Goal: Transaction & Acquisition: Purchase product/service

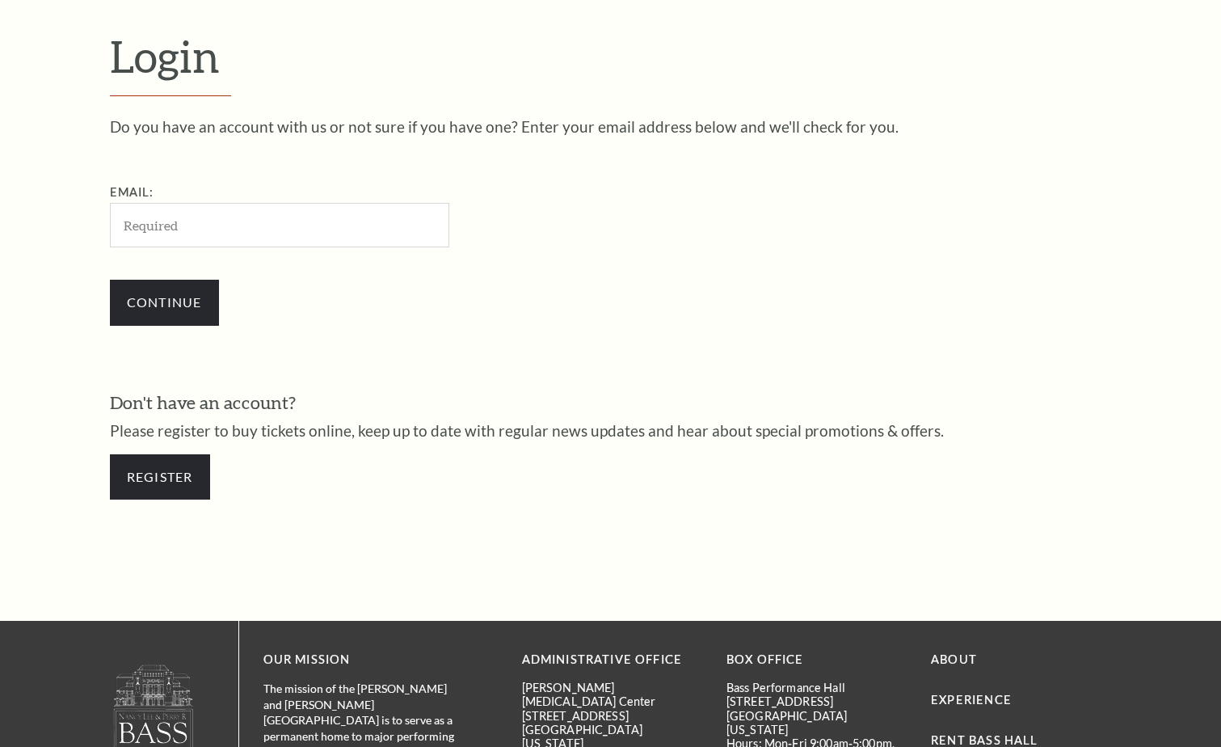
scroll to position [477, 0]
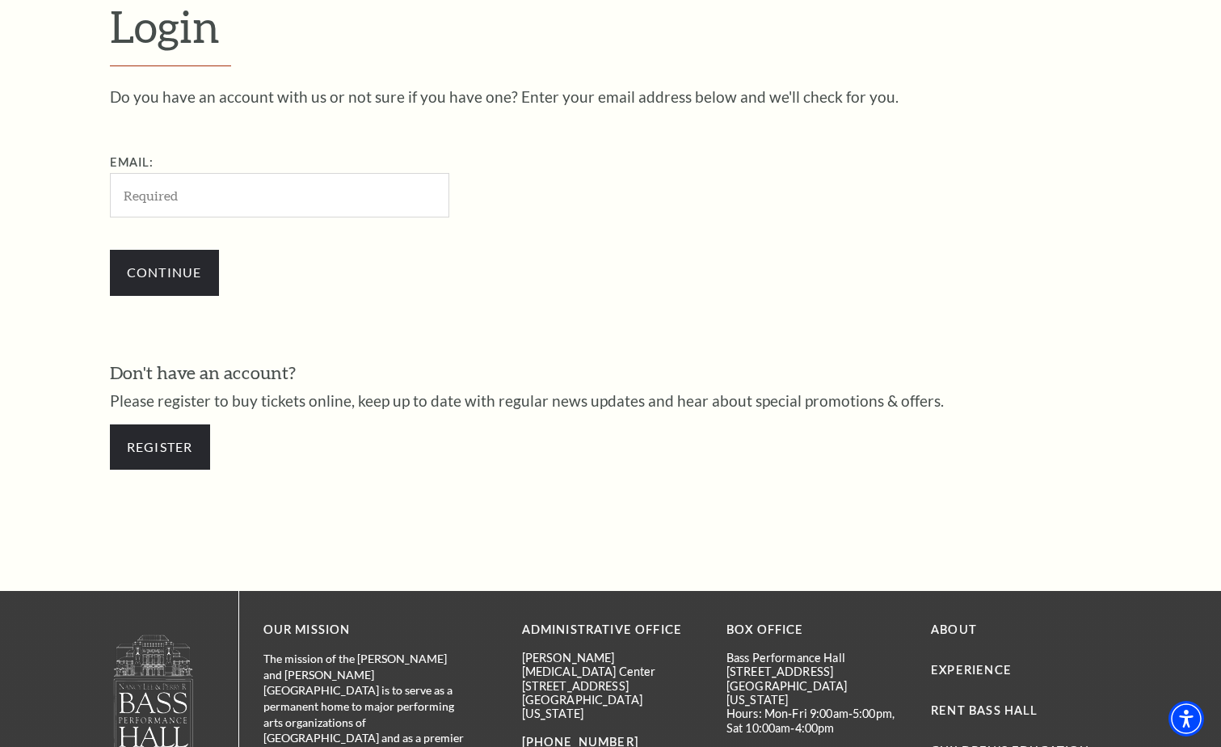
type input "gary@garybeggs.com"
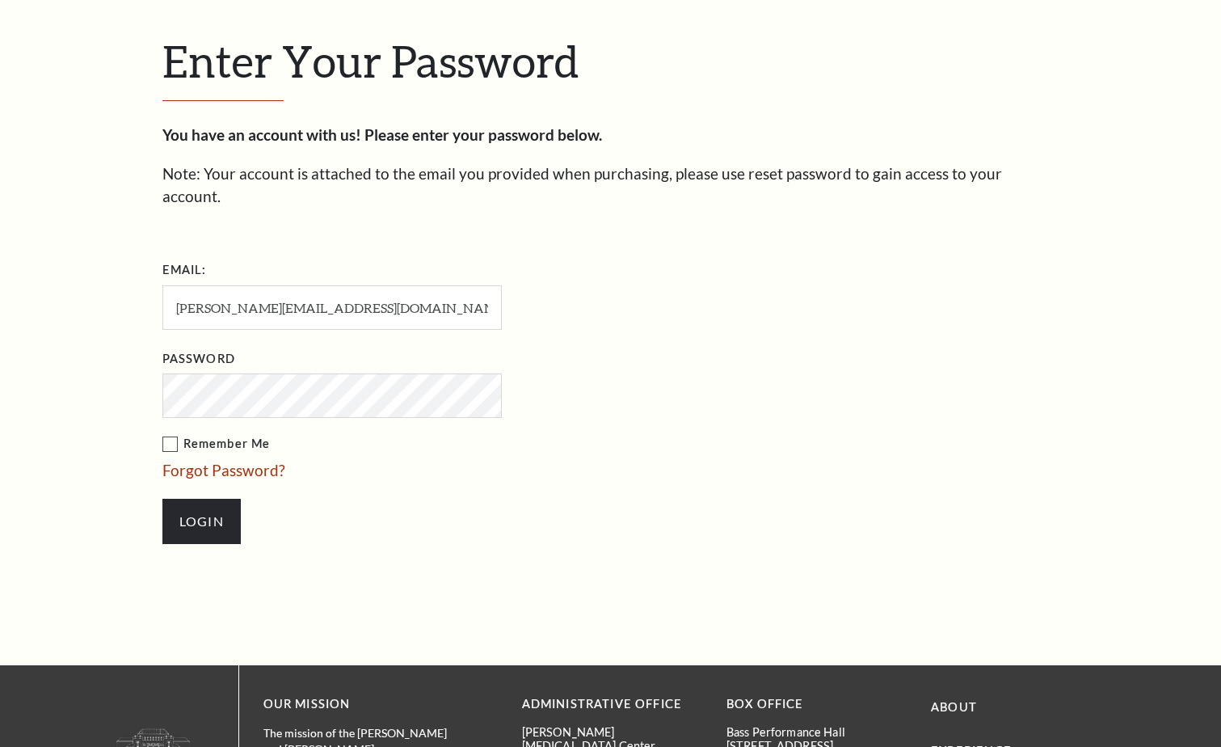
scroll to position [492, 0]
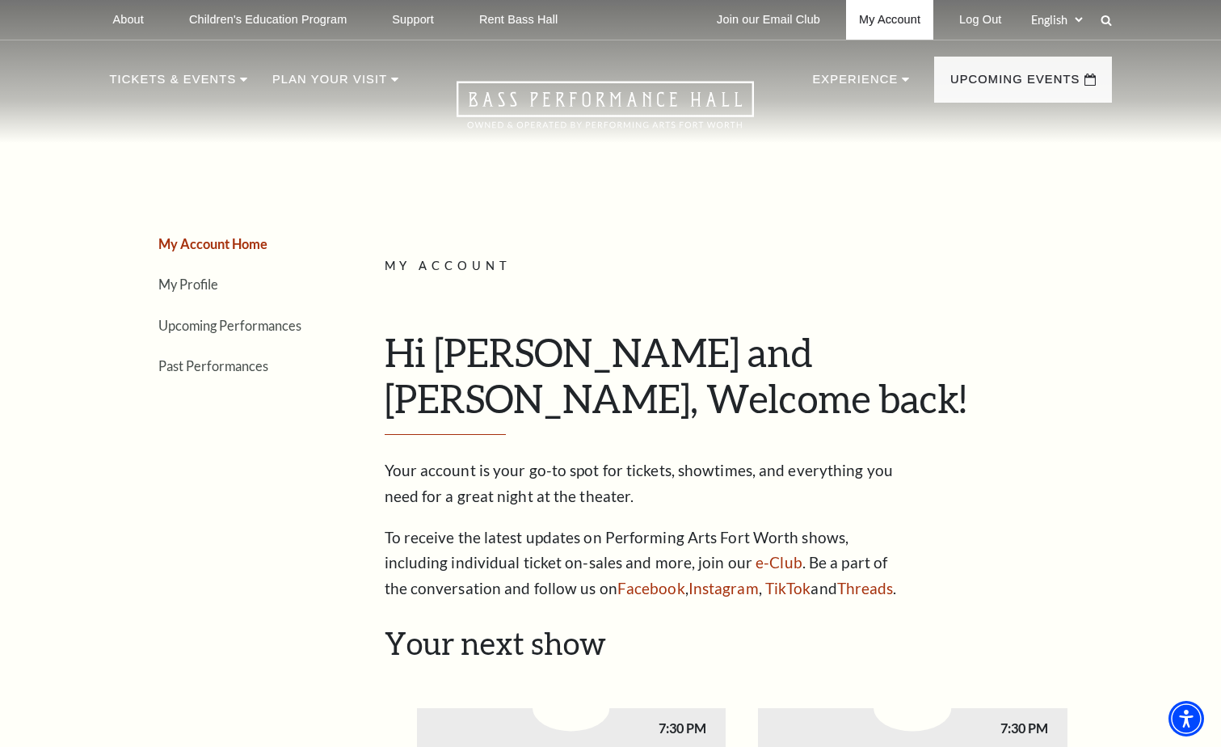
click at [856, 28] on link "My Account" at bounding box center [889, 20] width 87 height 40
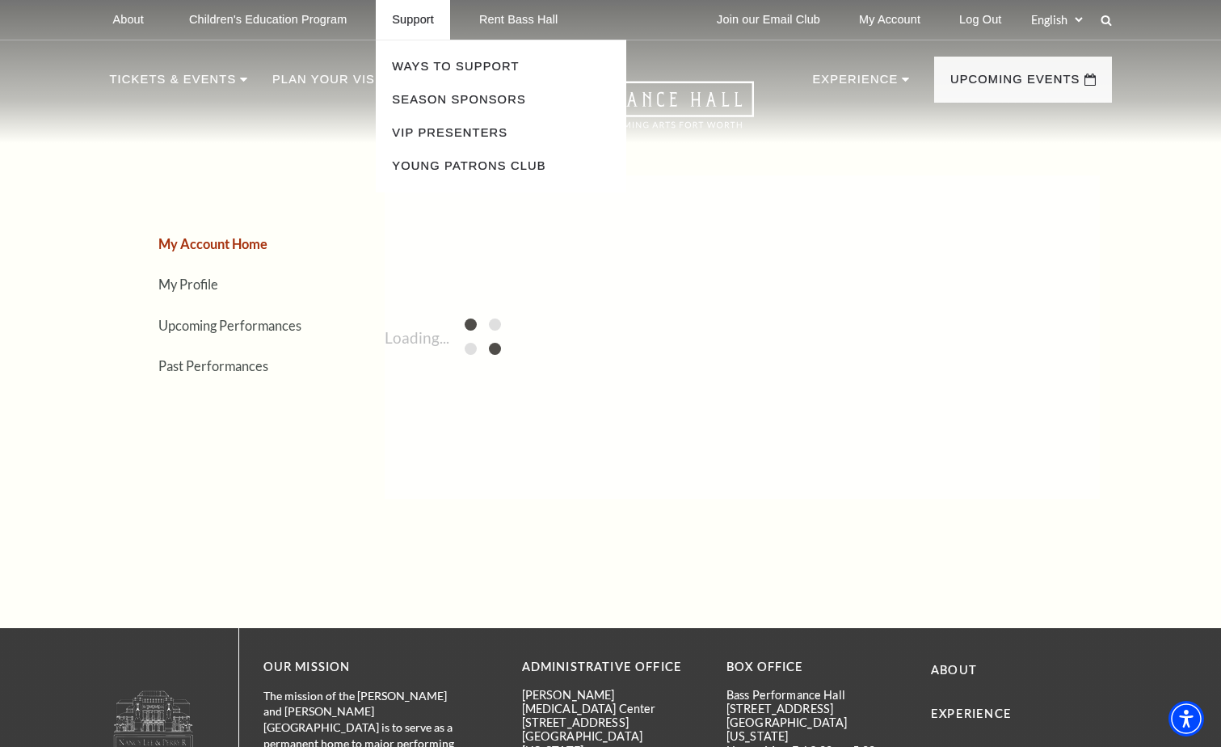
click at [402, 16] on p "Support" at bounding box center [413, 20] width 42 height 14
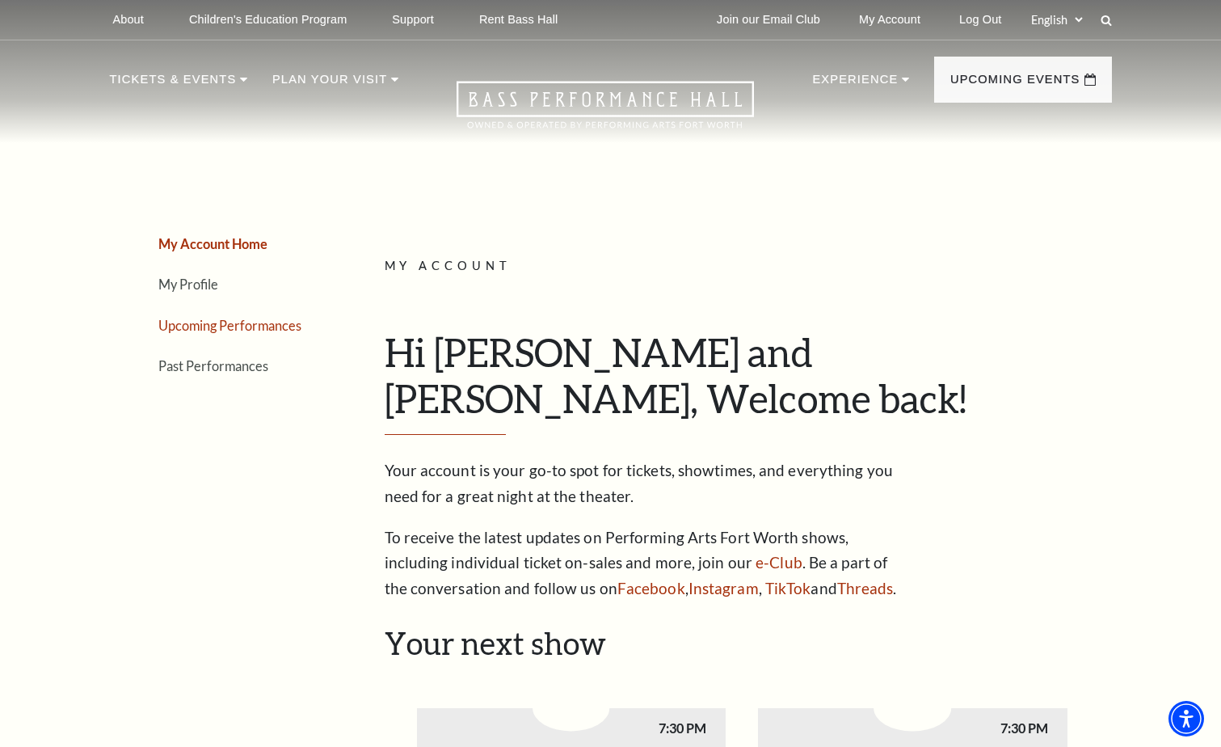
click at [195, 325] on link "Upcoming Performances" at bounding box center [229, 325] width 143 height 15
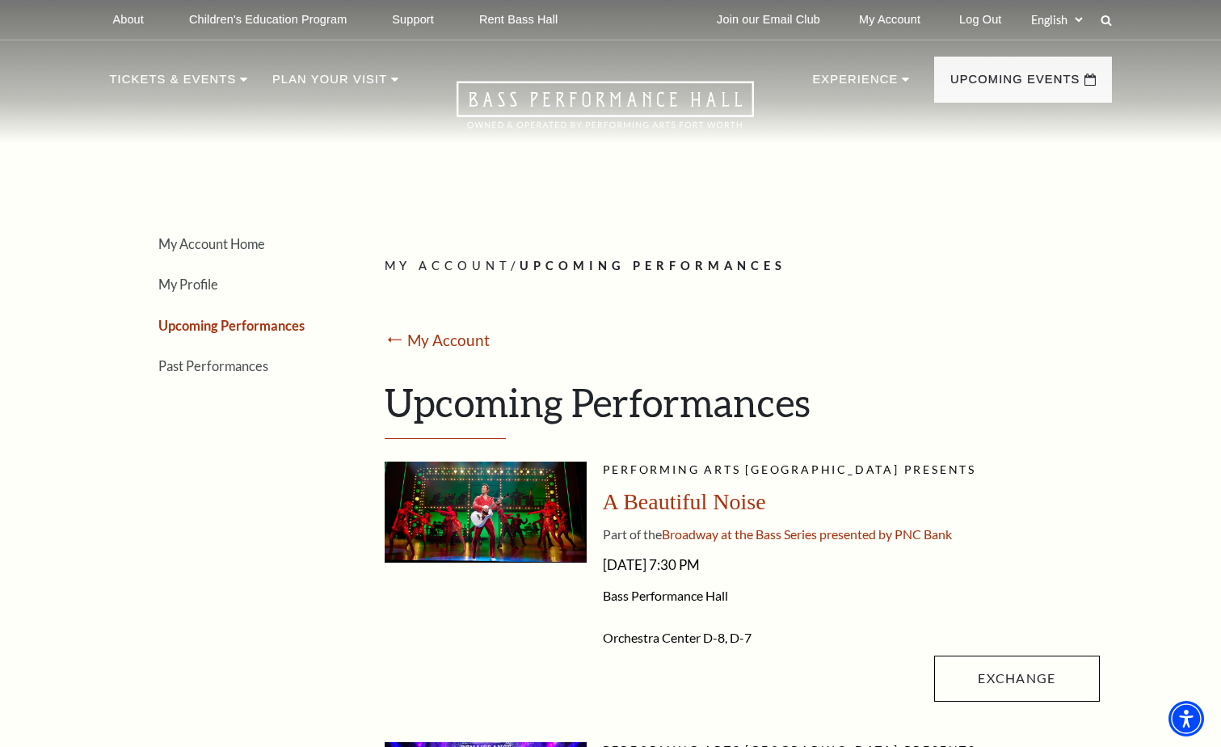
click at [525, 514] on img at bounding box center [486, 511] width 202 height 101
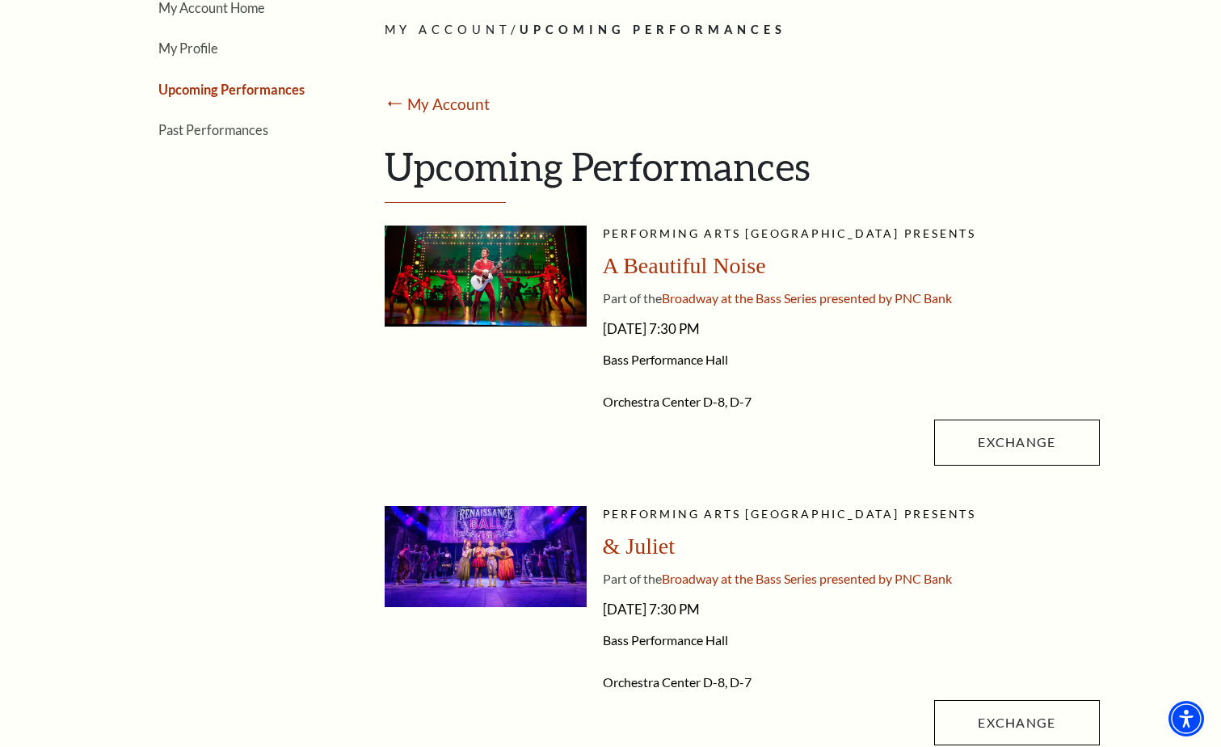
scroll to position [238, 0]
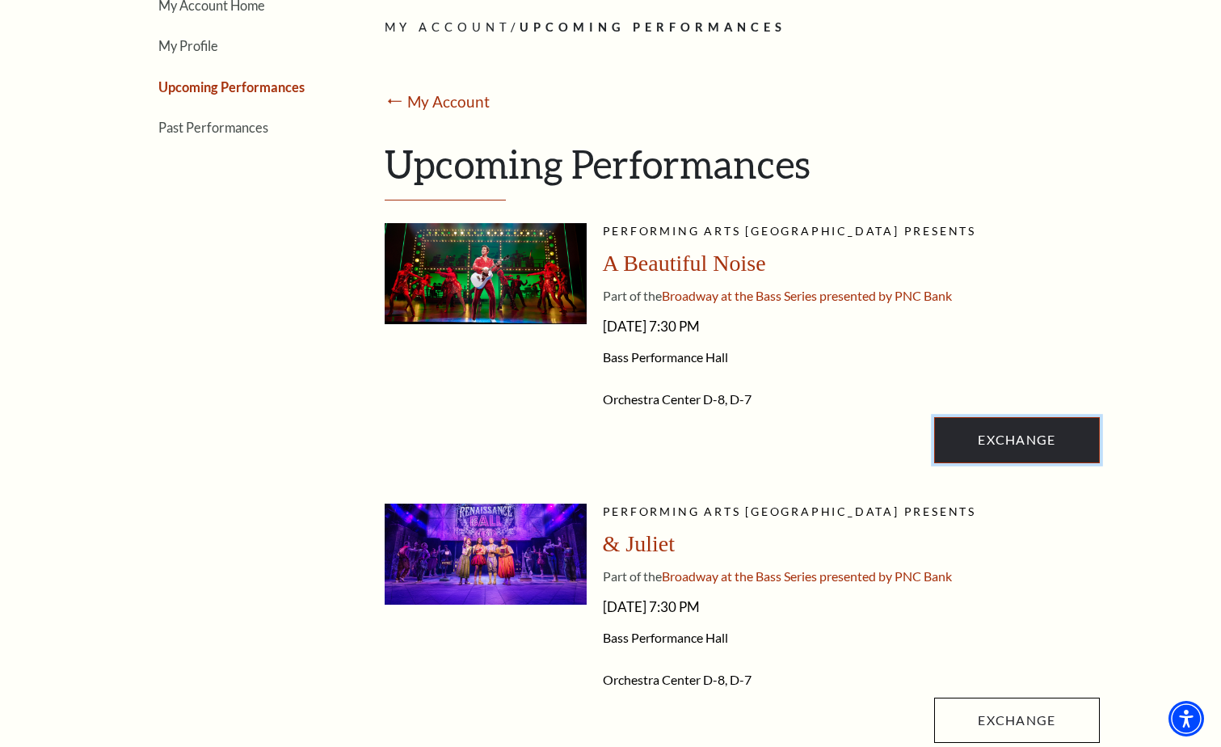
click at [997, 429] on link "Exchange" at bounding box center [1016, 439] width 165 height 45
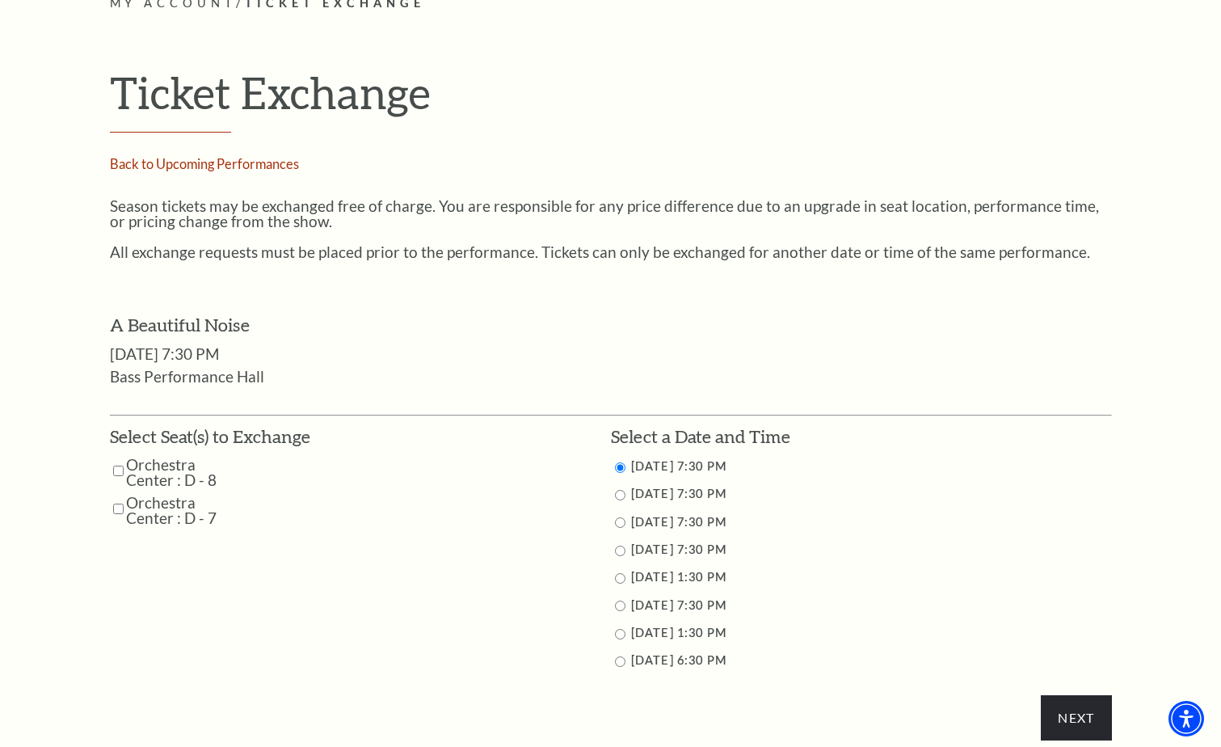
scroll to position [485, 0]
click at [120, 467] on input "Orchestra Center : D - 8" at bounding box center [118, 469] width 11 height 28
checkbox input "true"
click at [118, 508] on input "Orchestra Center : D - 7" at bounding box center [118, 507] width 11 height 28
checkbox input "true"
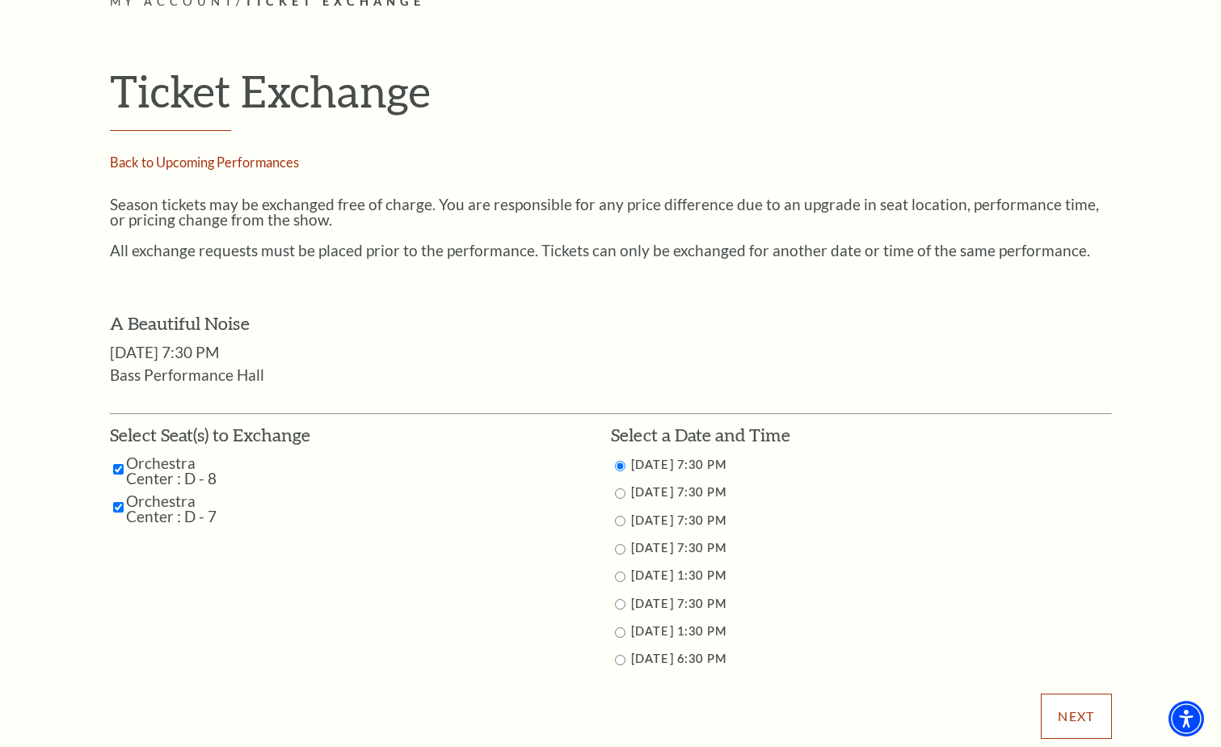
click at [1071, 718] on input "Next" at bounding box center [1076, 715] width 70 height 45
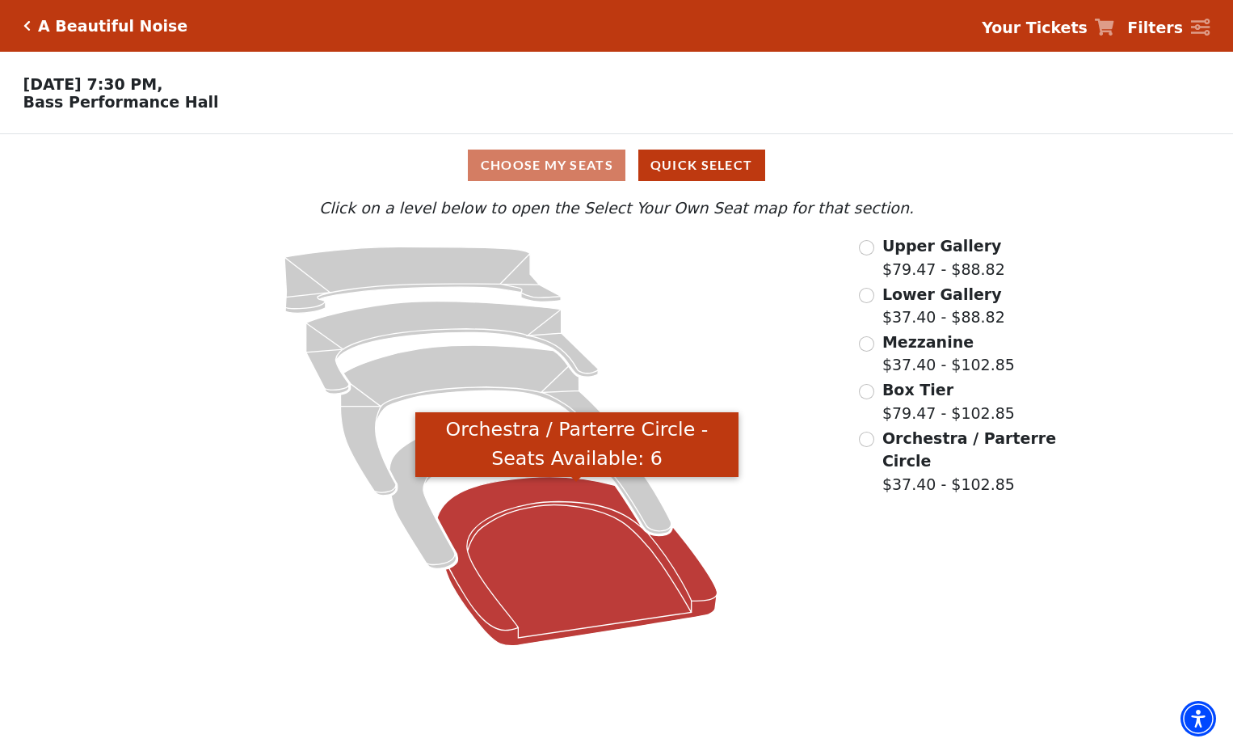
click at [542, 503] on icon "Orchestra / Parterre Circle - Seats Available: 6" at bounding box center [577, 561] width 280 height 169
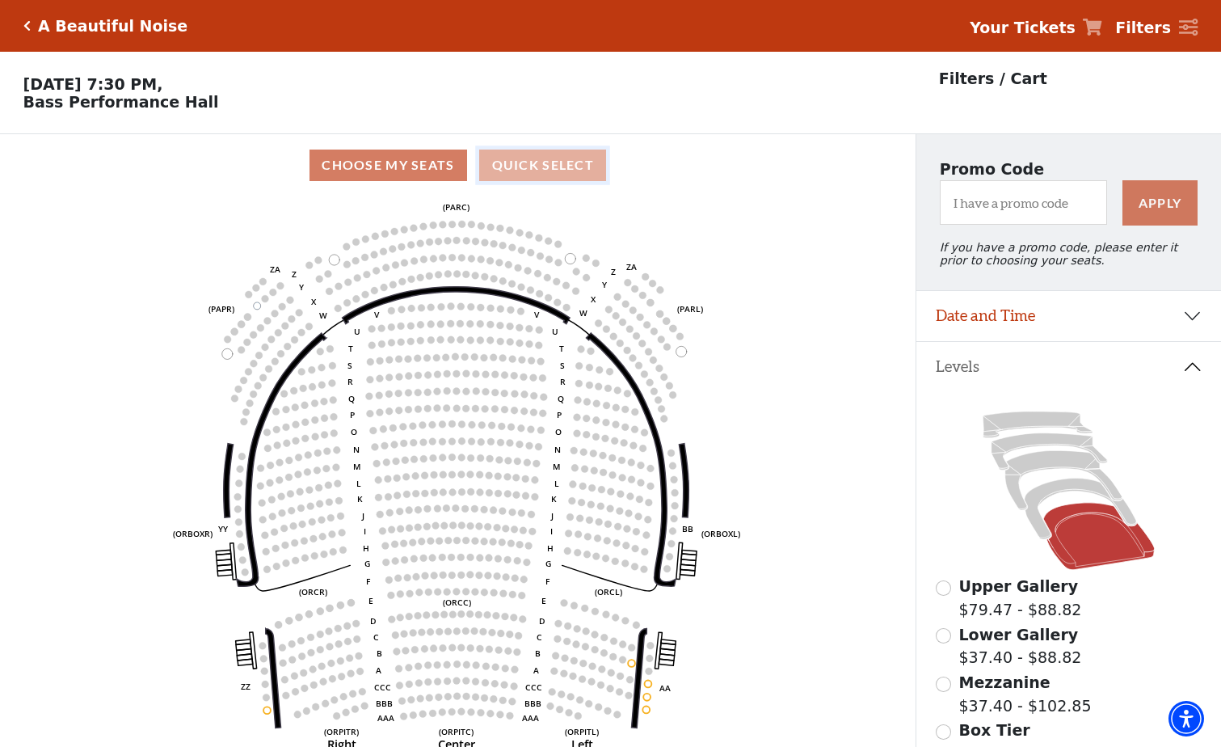
click at [549, 166] on button "Quick Select" at bounding box center [542, 165] width 127 height 32
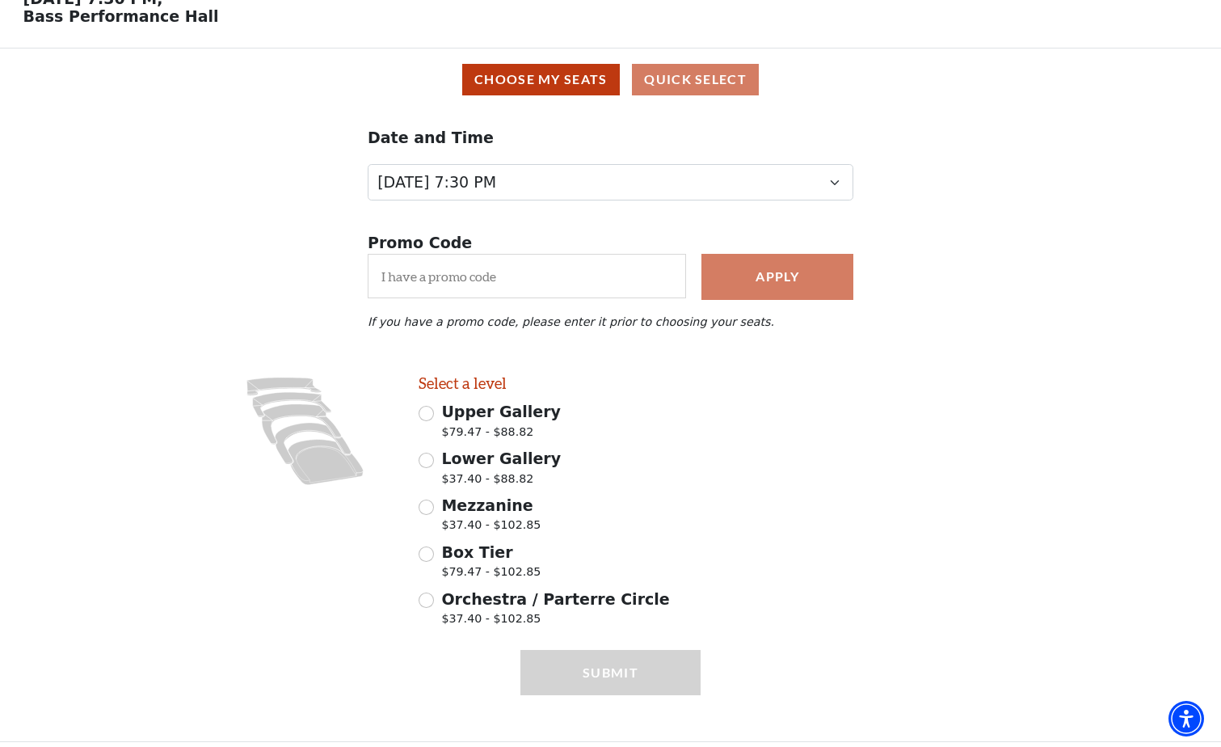
scroll to position [105, 0]
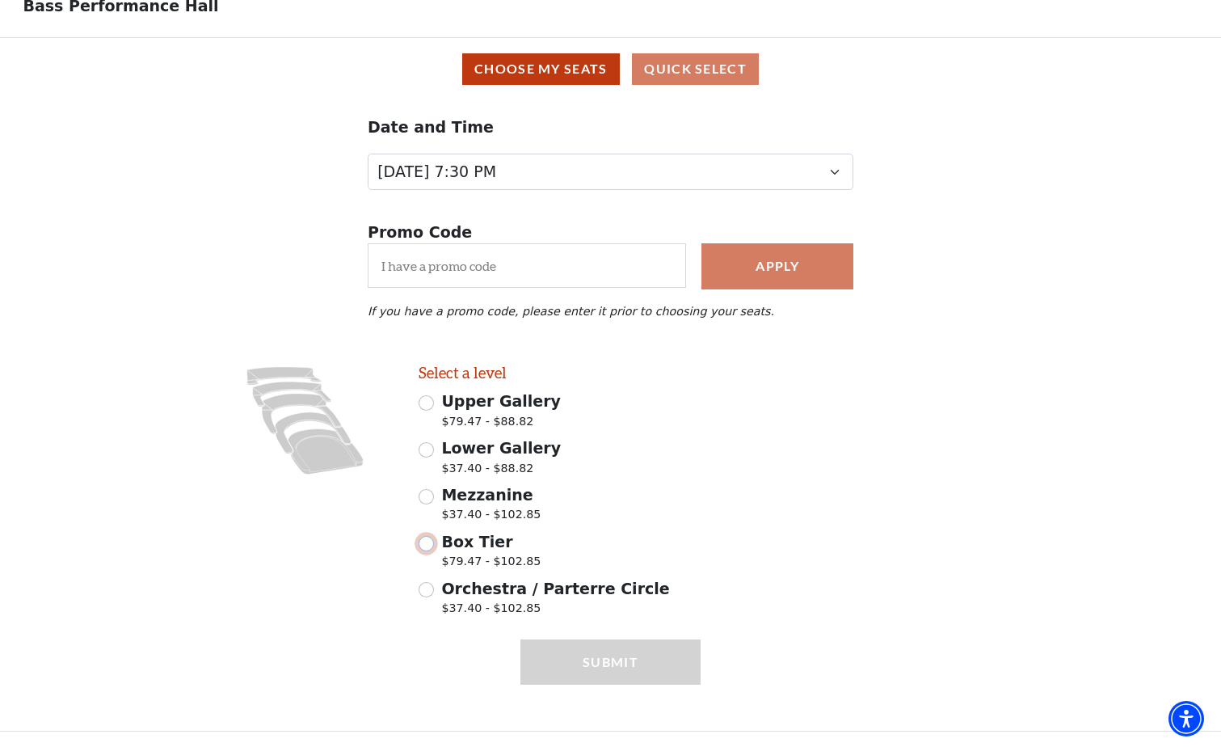
click at [426, 549] on input "Box Tier $79.47 - $102.85" at bounding box center [425, 543] width 15 height 15
radio input "true"
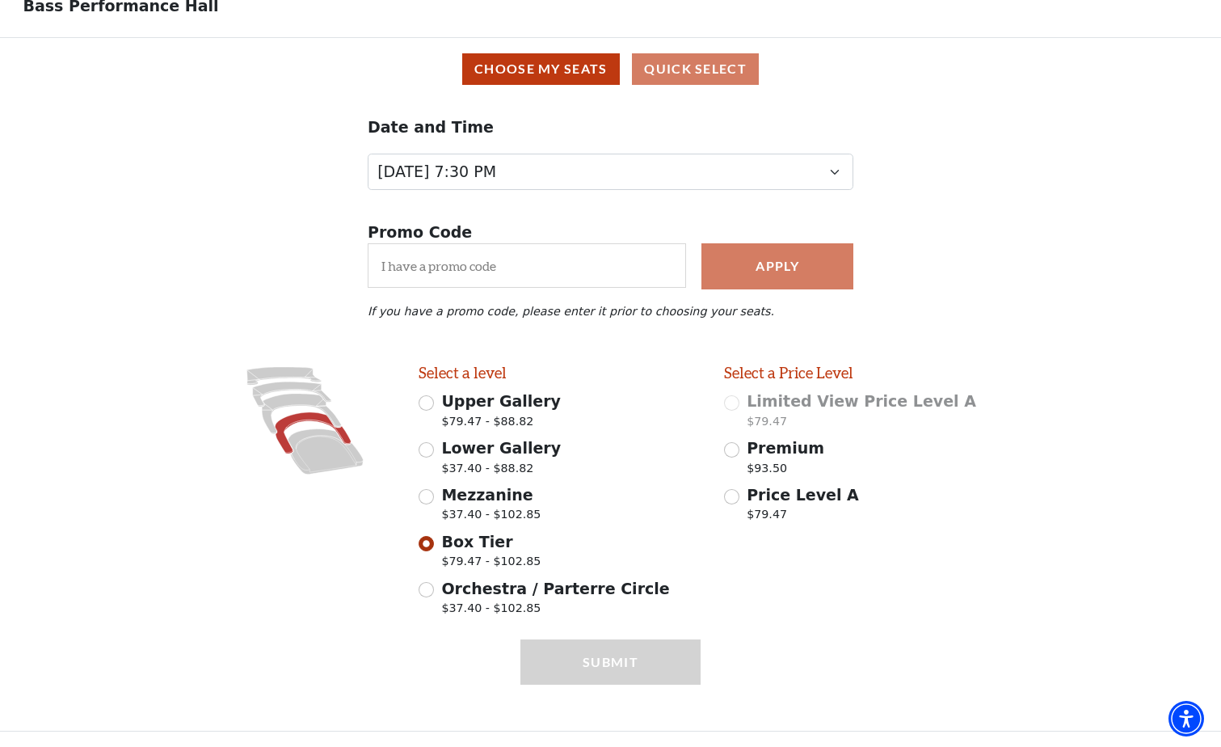
click at [730, 457] on div "Premium $93.50" at bounding box center [865, 458] width 282 height 45
click at [731, 453] on input "Premium $93.50" at bounding box center [731, 449] width 15 height 15
radio input "true"
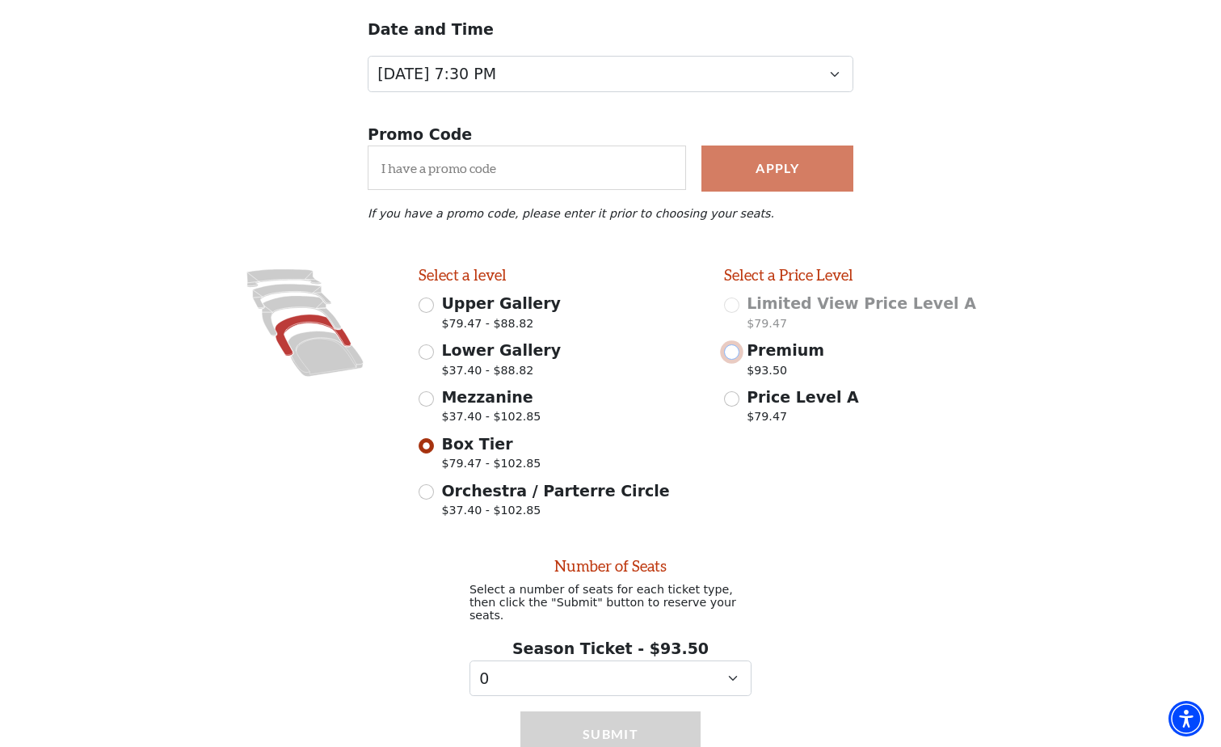
scroll to position [267, 0]
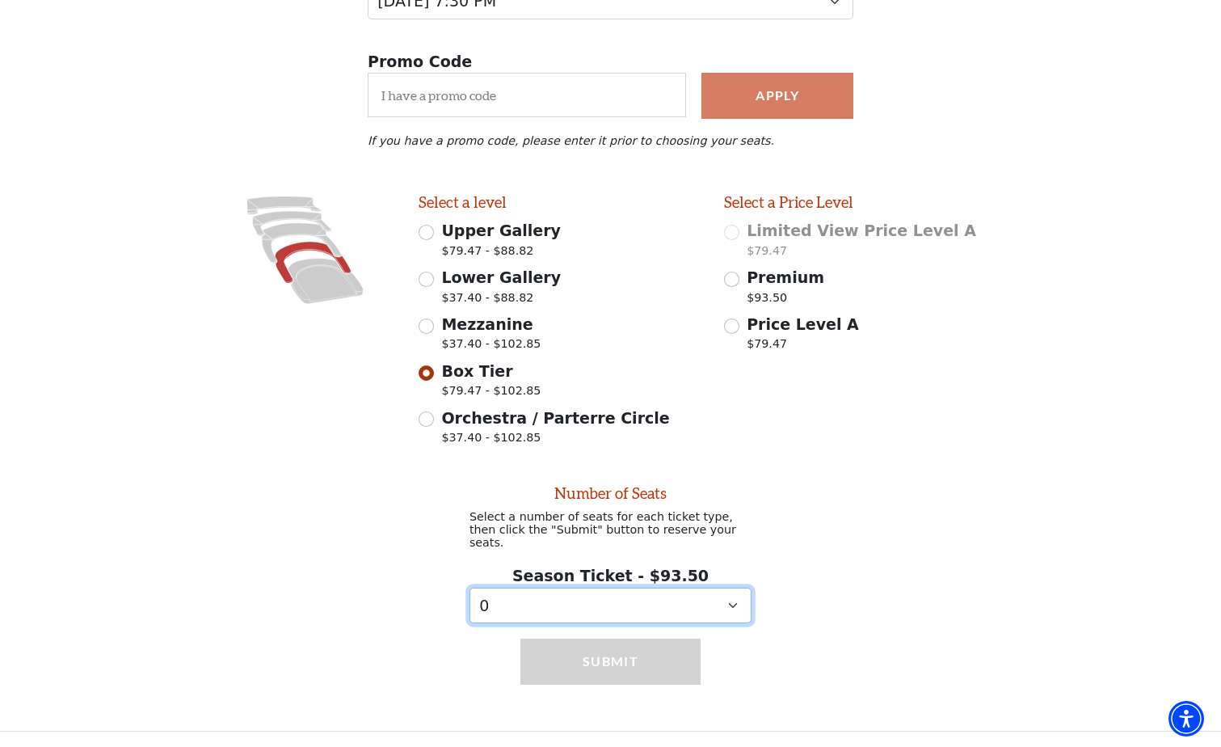
click at [724, 604] on select "0 1 2" at bounding box center [610, 605] width 282 height 36
select select "2"
click at [469, 587] on select "0 1 2" at bounding box center [610, 605] width 282 height 36
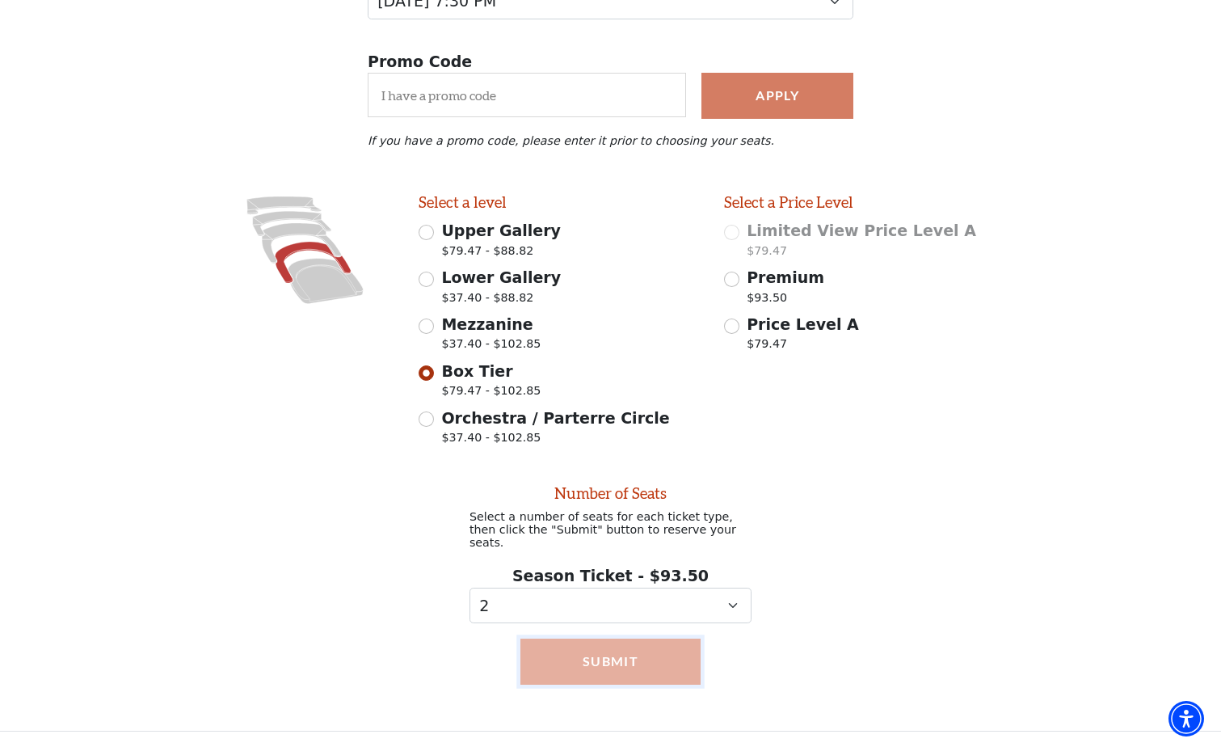
click at [603, 651] on button "Submit" at bounding box center [610, 660] width 180 height 45
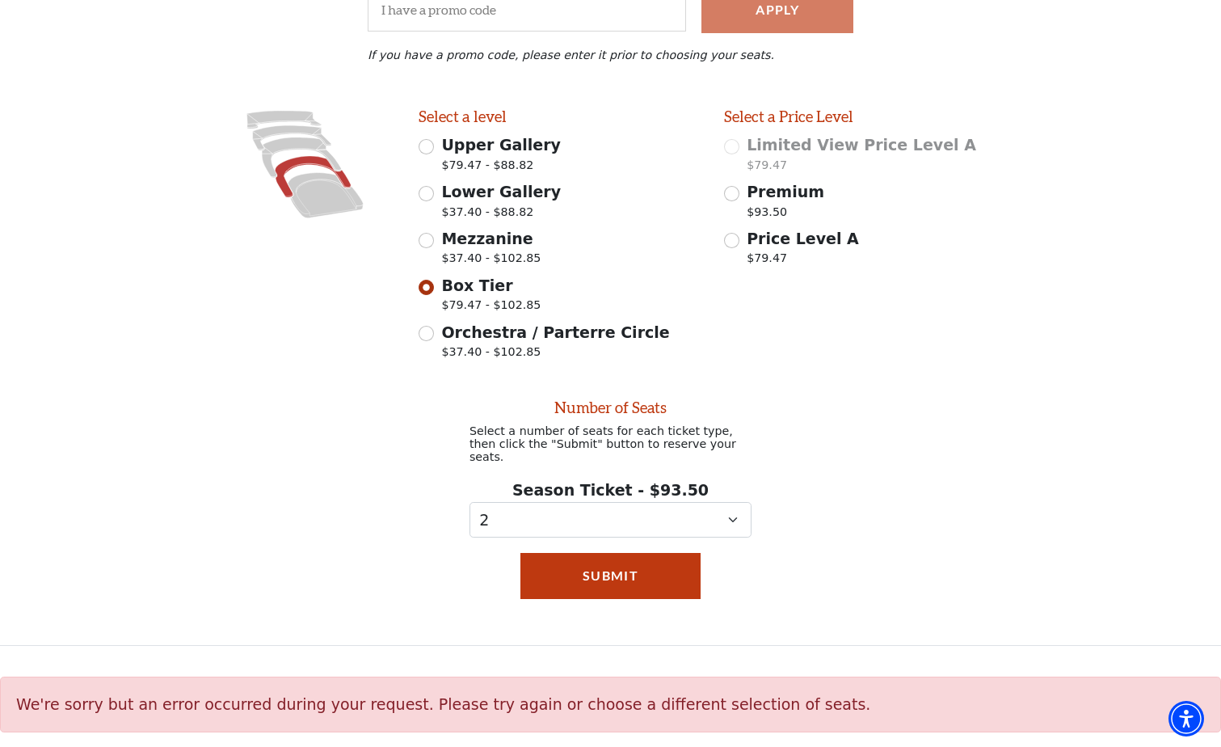
scroll to position [0, 0]
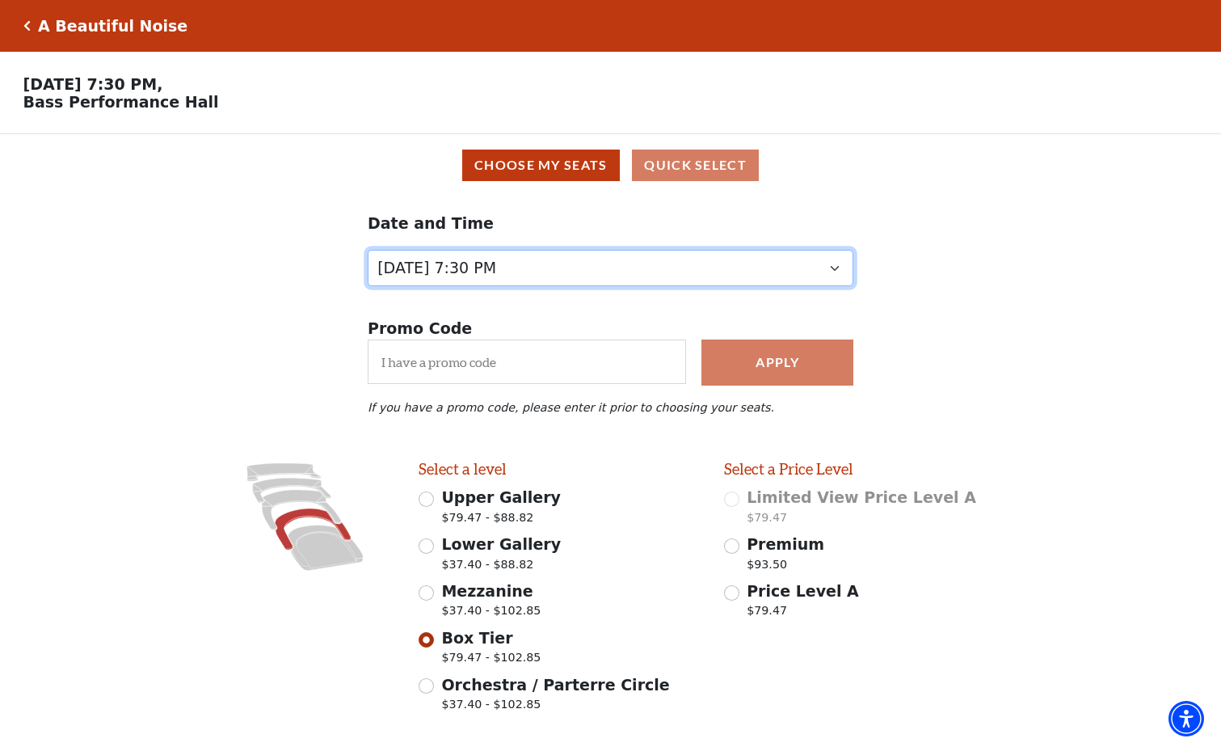
click at [576, 280] on select "Tuesday, October 28 at 7:30 PM Wednesday, October 29 at 7:30 PM Thursday, Octob…" at bounding box center [611, 268] width 486 height 36
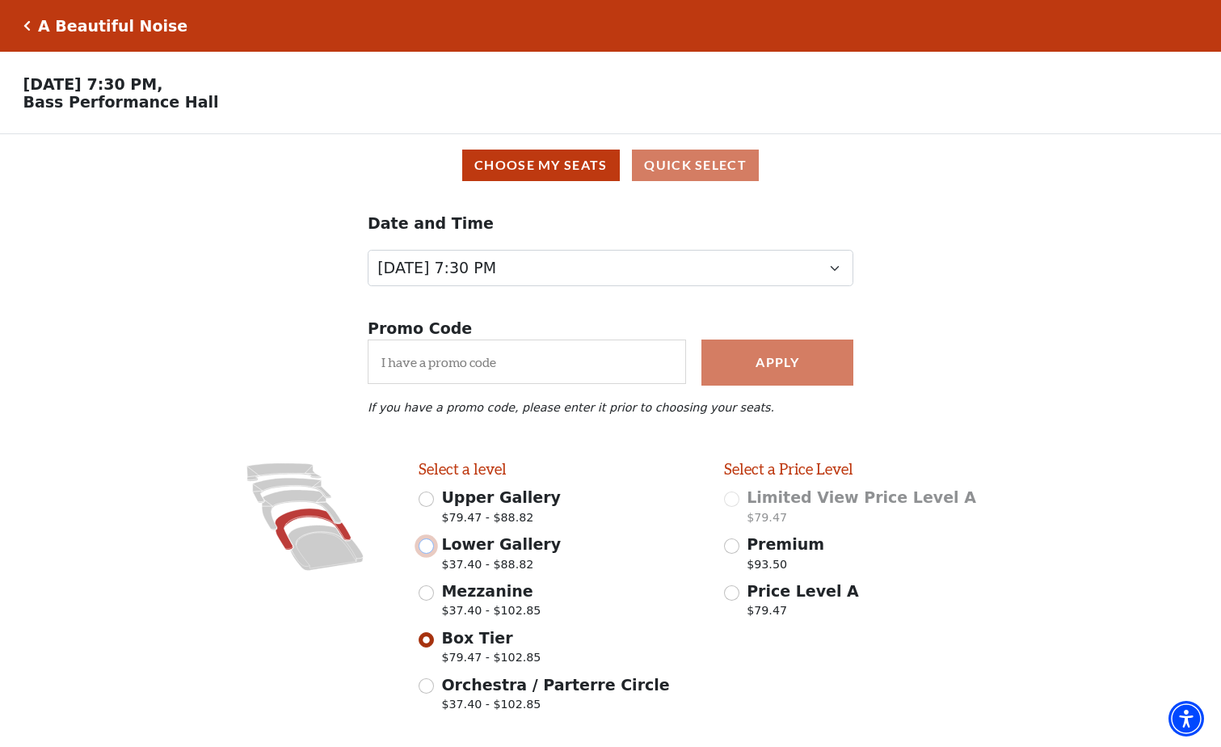
click at [431, 553] on input "Lower Gallery $37.40 - $88.82" at bounding box center [425, 545] width 15 height 15
radio input "true"
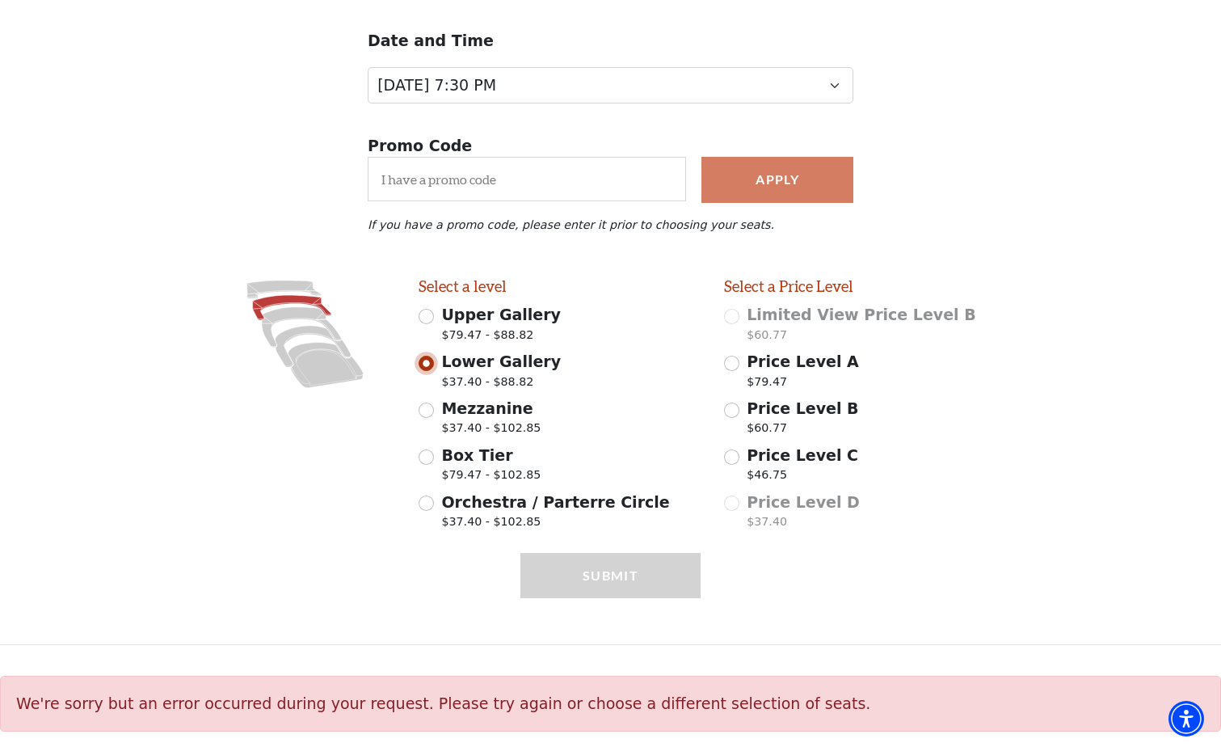
scroll to position [191, 0]
click at [438, 413] on div "Mezzanine $37.40 - $102.85" at bounding box center [559, 419] width 282 height 45
click at [431, 409] on input "Mezzanine $37.40 - $102.85" at bounding box center [425, 409] width 15 height 15
radio input "true"
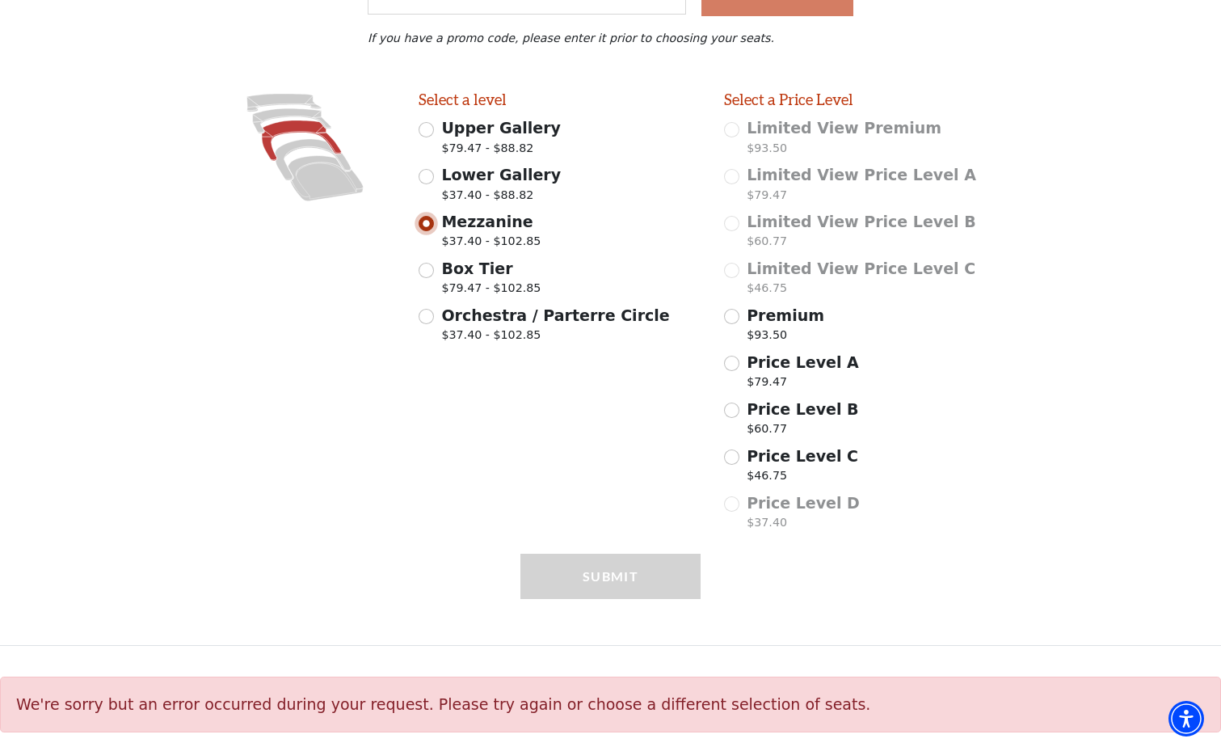
scroll to position [378, 0]
click at [428, 271] on input "Box Tier $79.47 - $102.85" at bounding box center [425, 270] width 15 height 15
radio input "true"
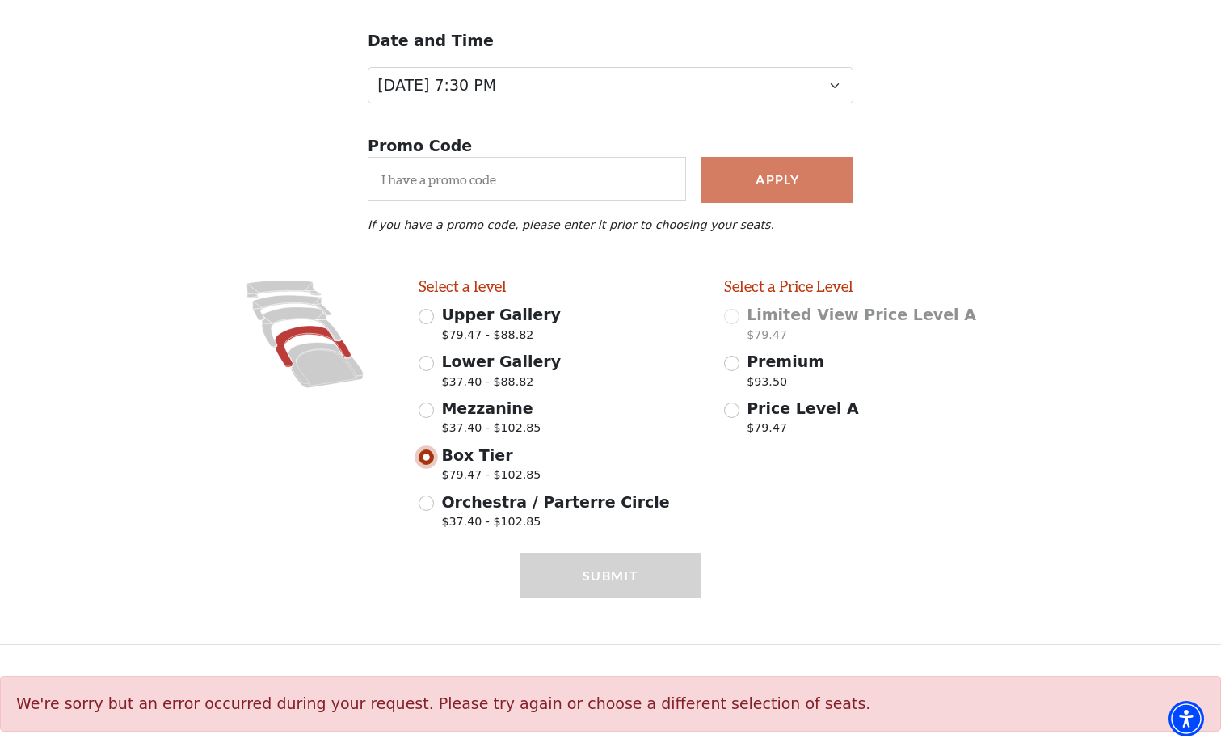
scroll to position [191, 0]
click at [734, 359] on input "Premium $93.50" at bounding box center [731, 362] width 15 height 15
radio input "true"
select select "2"
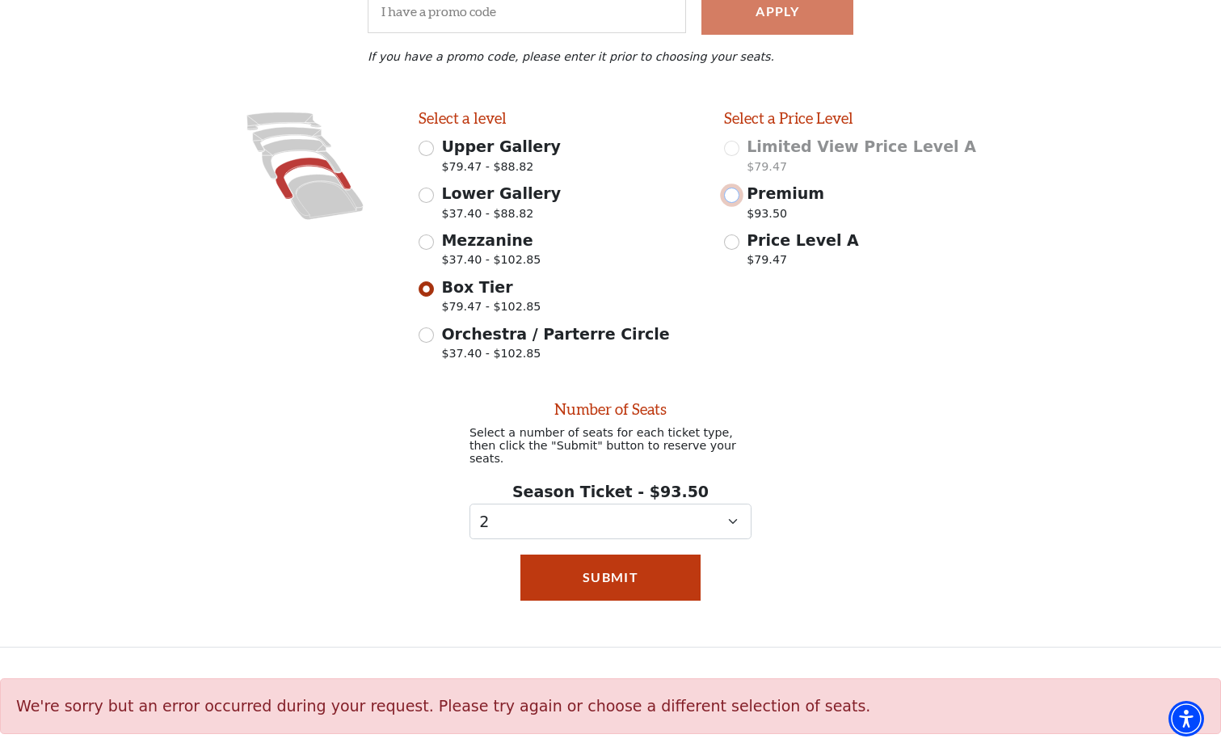
scroll to position [353, 0]
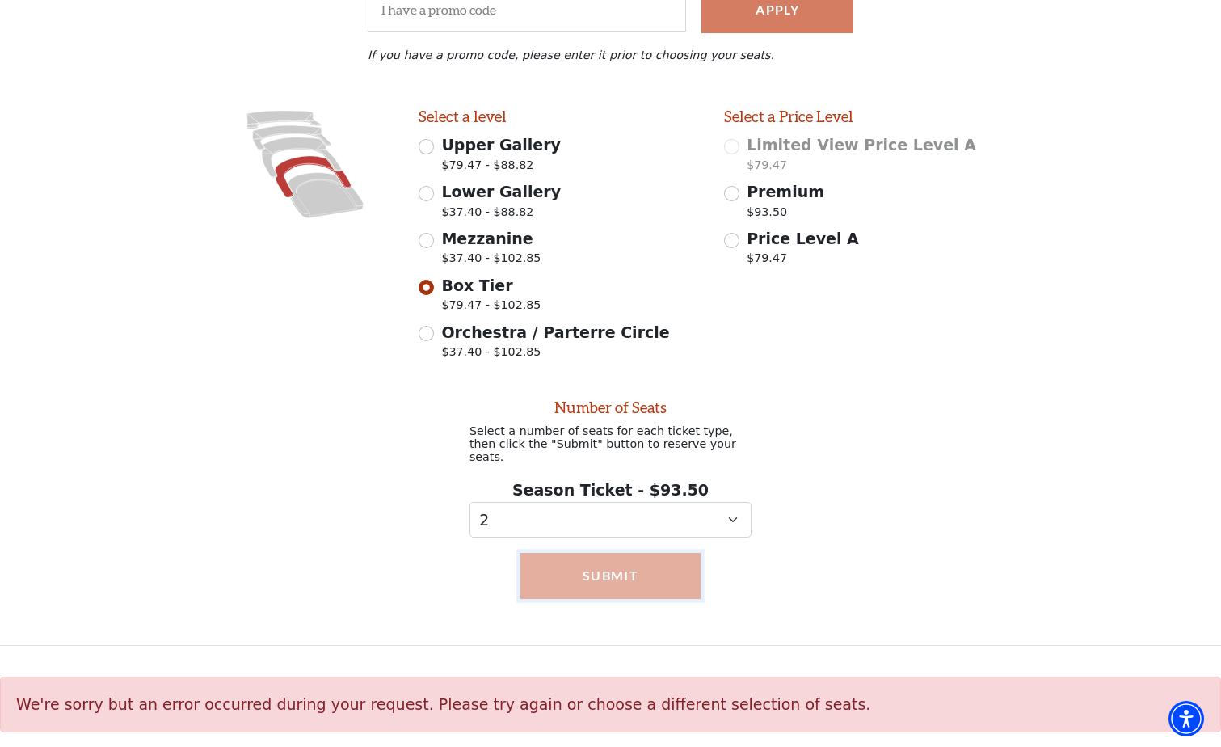
click at [611, 567] on button "Submit" at bounding box center [610, 575] width 180 height 45
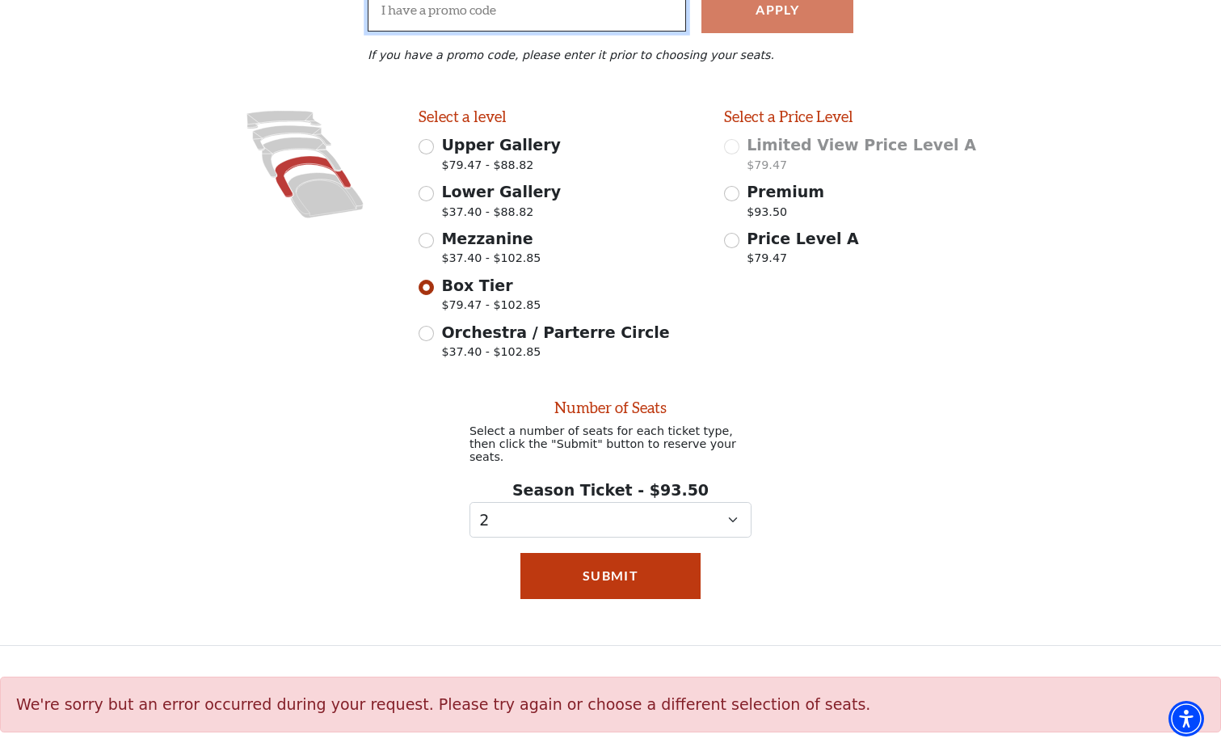
click at [671, 16] on input "I have a promo code" at bounding box center [527, 9] width 318 height 44
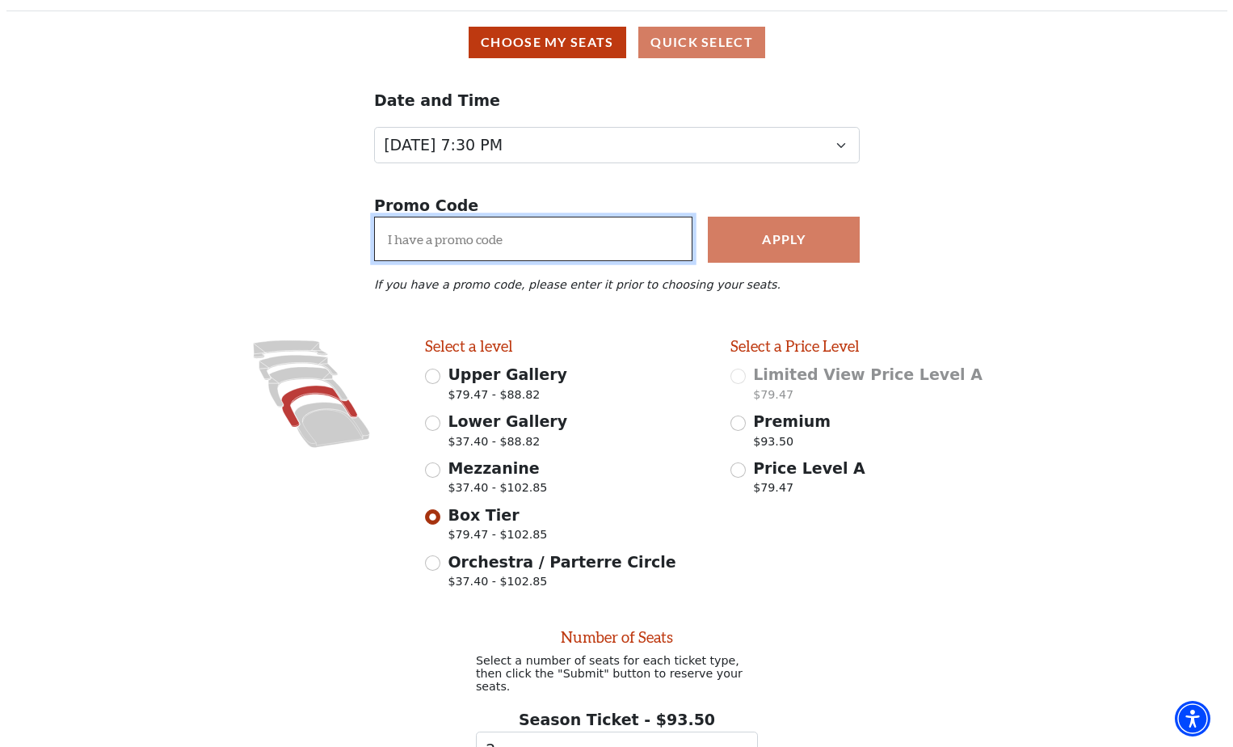
scroll to position [0, 0]
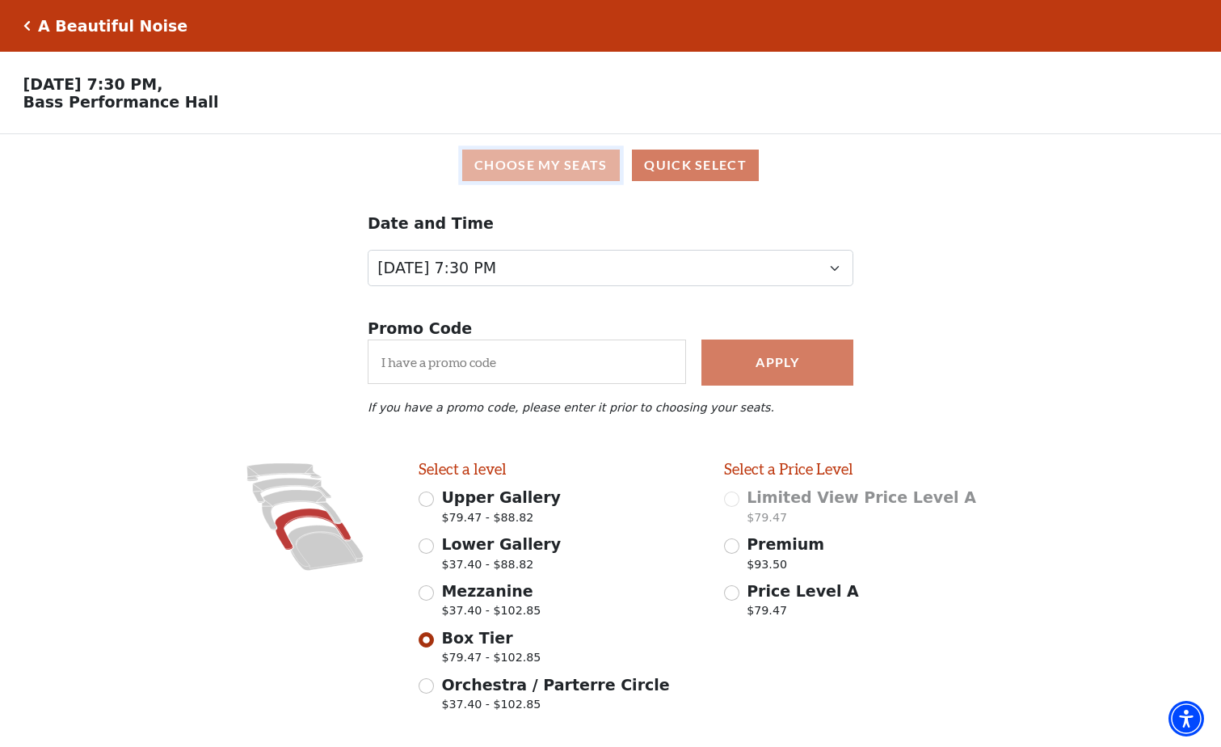
click at [587, 164] on button "Choose My Seats" at bounding box center [541, 165] width 158 height 32
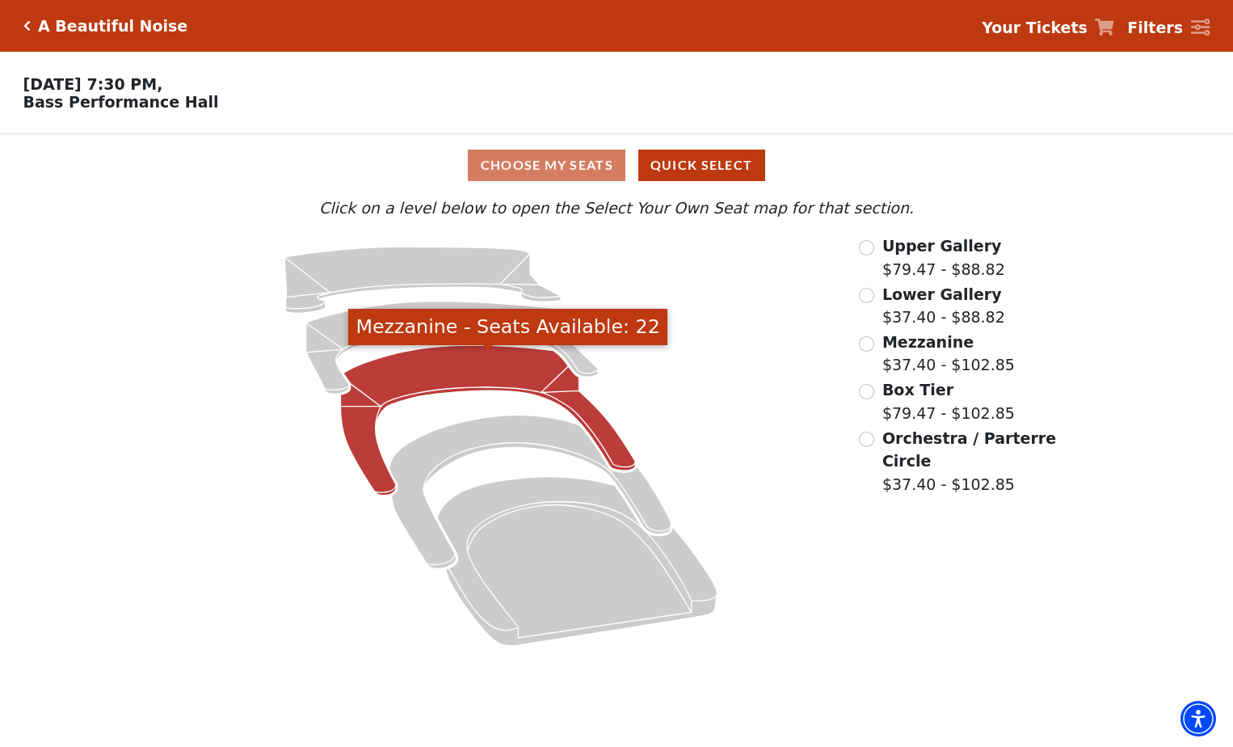
click at [531, 376] on icon "Mezzanine - Seats Available: 22" at bounding box center [488, 420] width 295 height 150
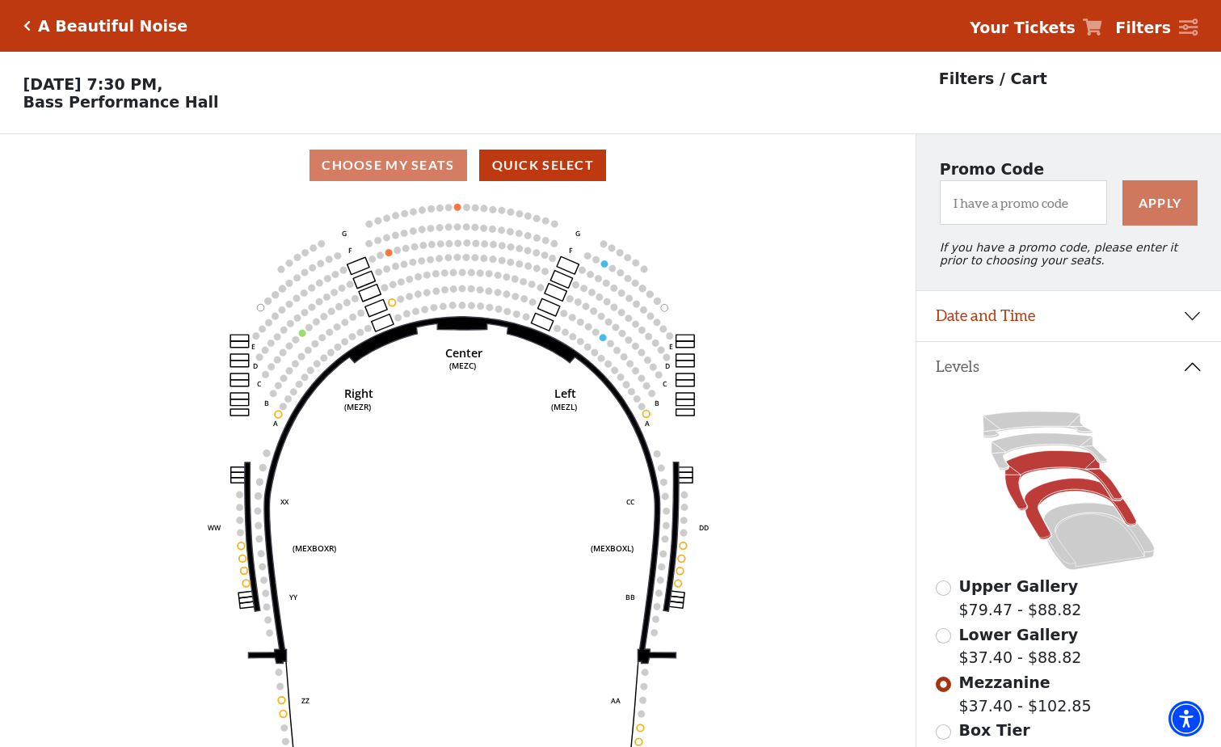
click at [1053, 498] on icon at bounding box center [1079, 508] width 111 height 61
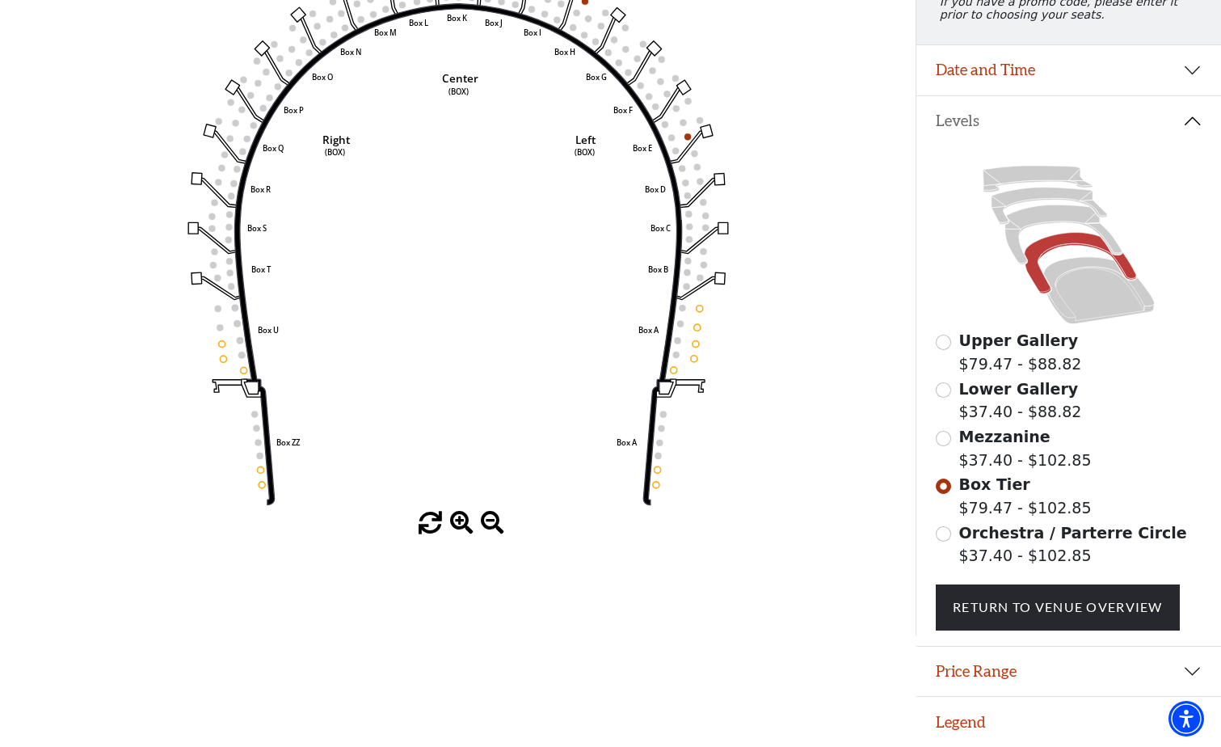
scroll to position [257, 0]
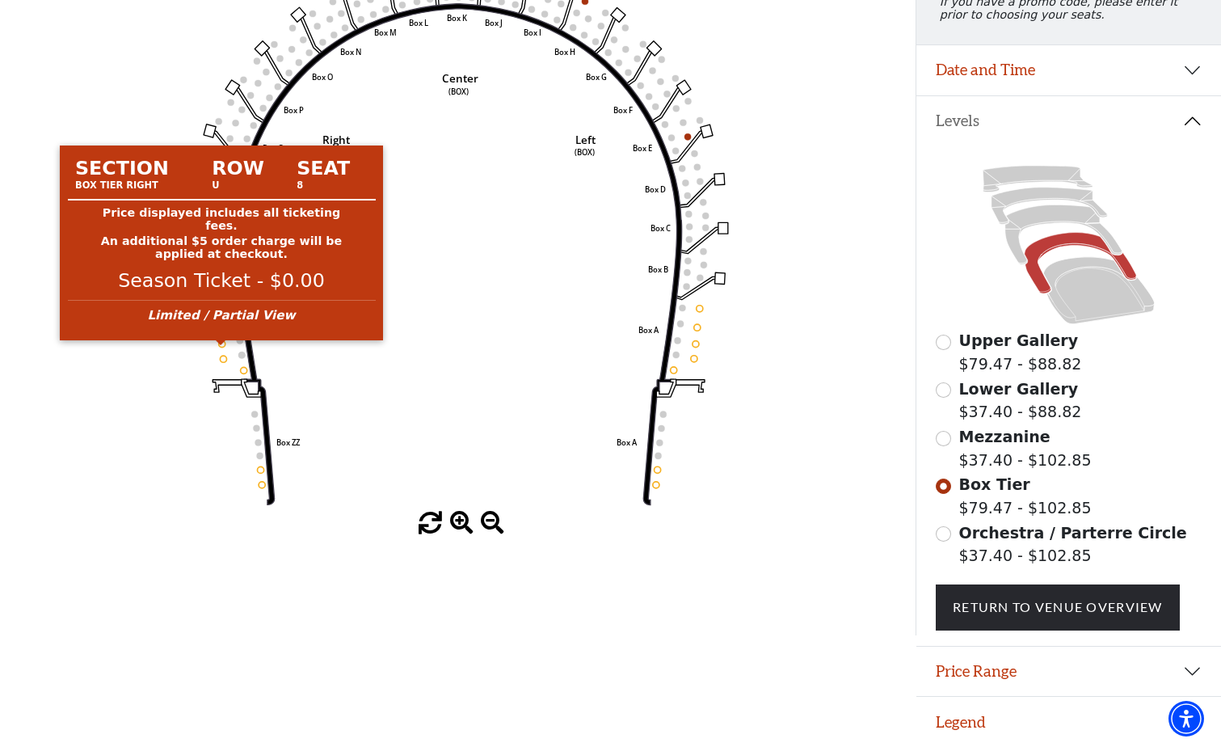
click at [220, 340] on circle at bounding box center [221, 343] width 6 height 6
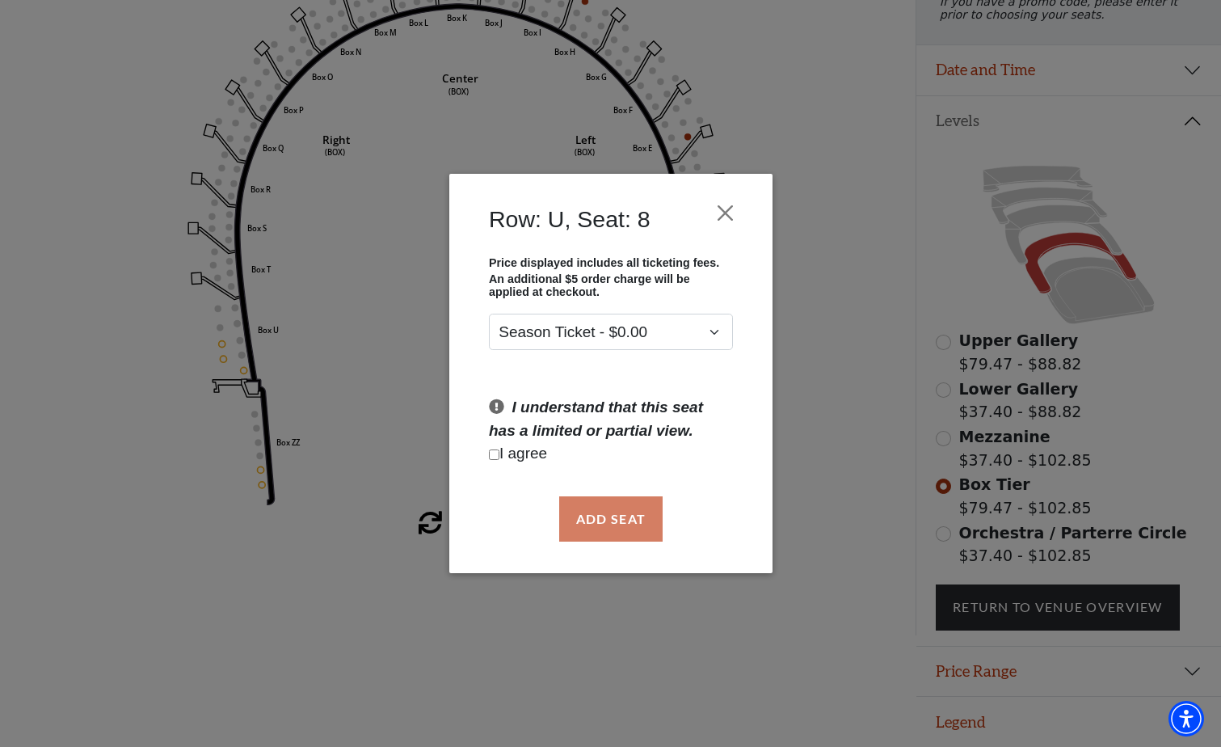
click at [221, 339] on div "Row: U, Seat: 8 Price displayed includes all ticketing fees. An additional $5 o…" at bounding box center [610, 373] width 1221 height 747
click at [723, 220] on button "Close" at bounding box center [724, 212] width 31 height 31
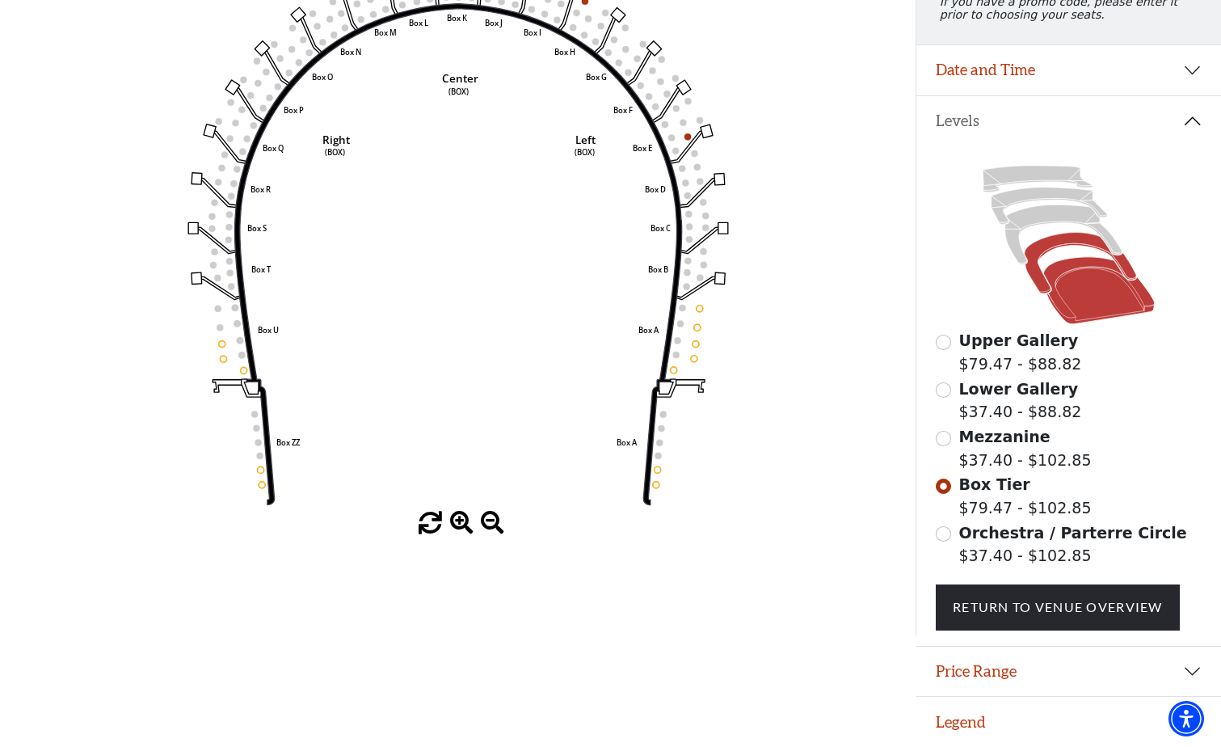
click at [1062, 269] on icon at bounding box center [1098, 290] width 111 height 67
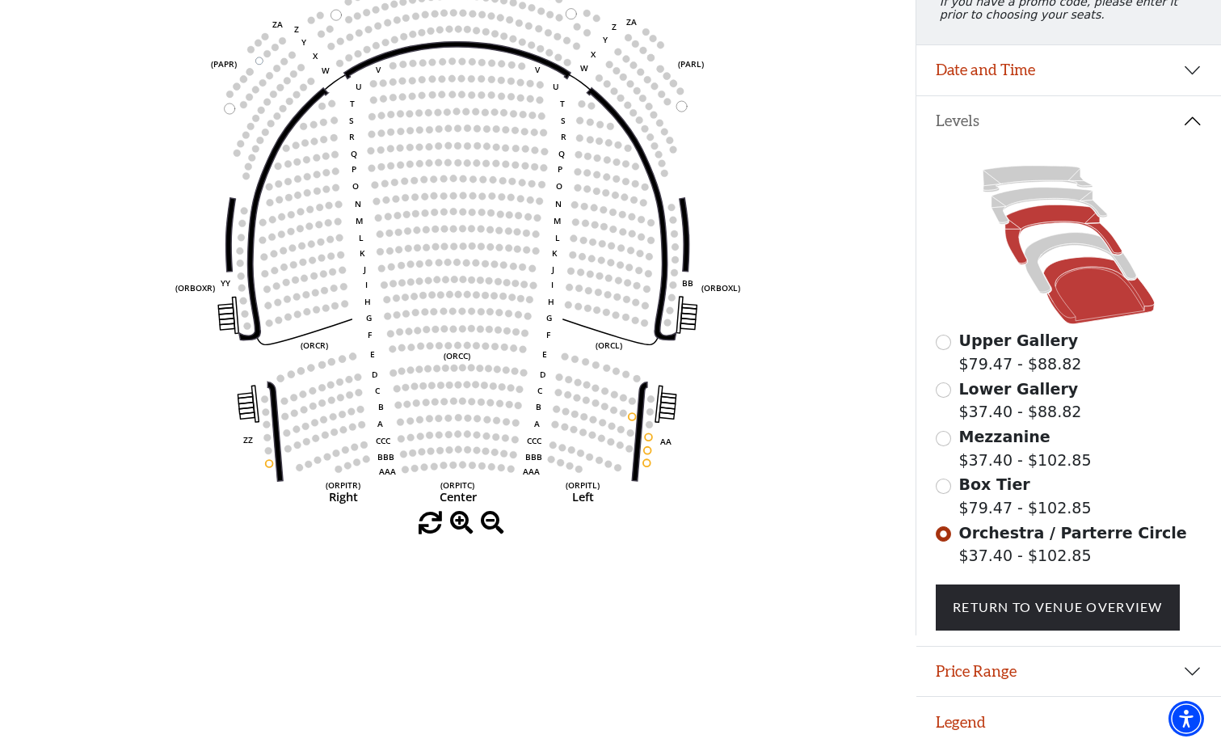
click at [1046, 221] on icon at bounding box center [1063, 235] width 117 height 60
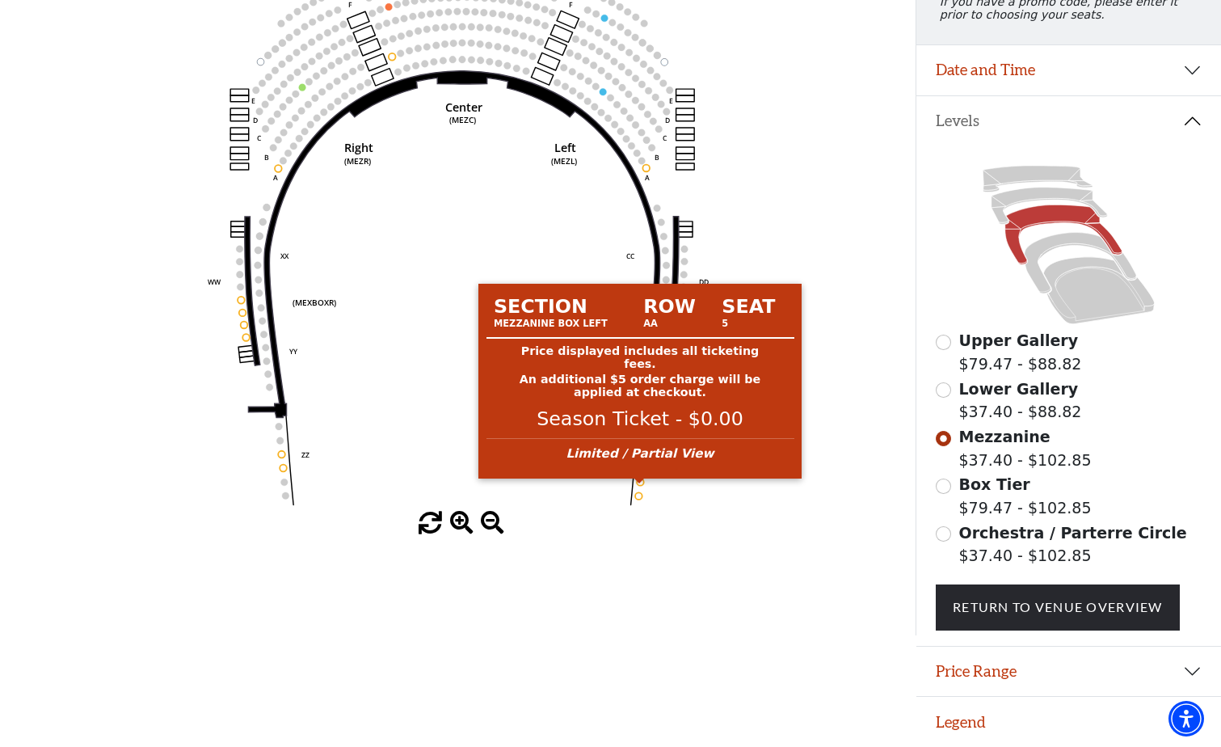
click at [641, 478] on circle at bounding box center [640, 481] width 7 height 7
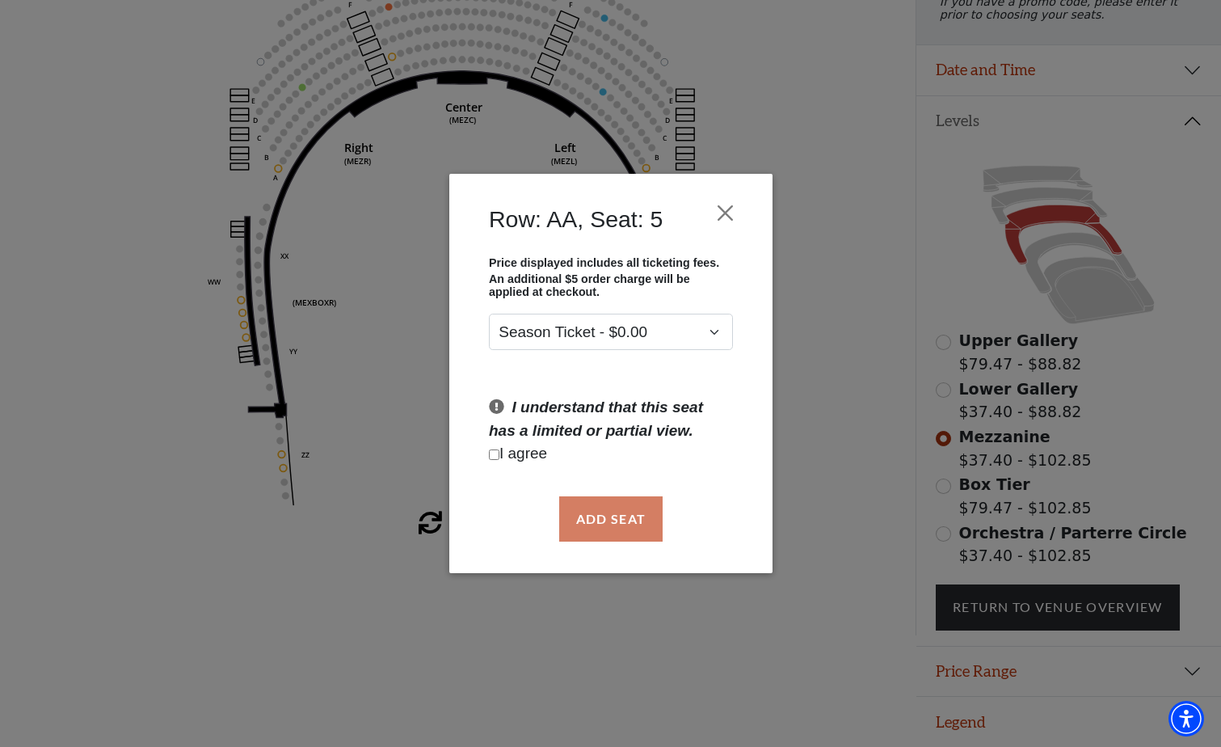
click at [501, 456] on p "I agree" at bounding box center [611, 453] width 244 height 23
click at [490, 454] on input "Checkbox field" at bounding box center [494, 454] width 11 height 11
checkbox input "true"
click at [625, 517] on button "Add Seat" at bounding box center [609, 518] width 103 height 45
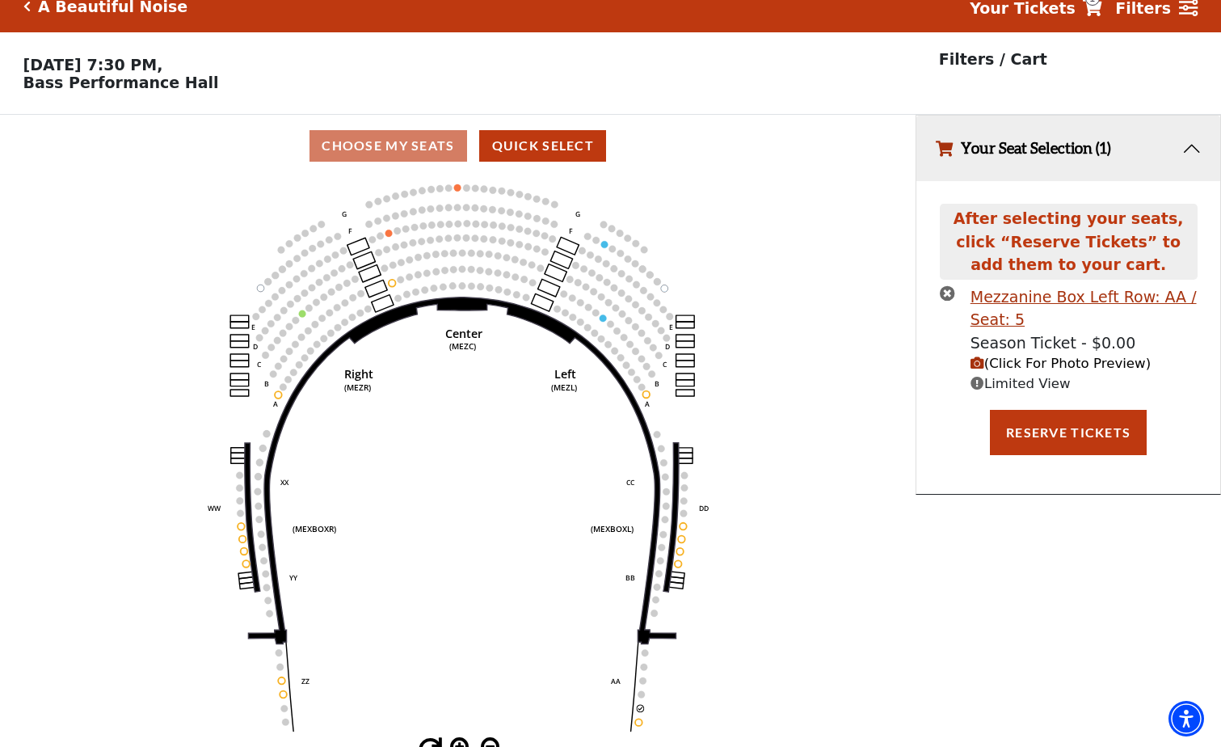
scroll to position [40, 0]
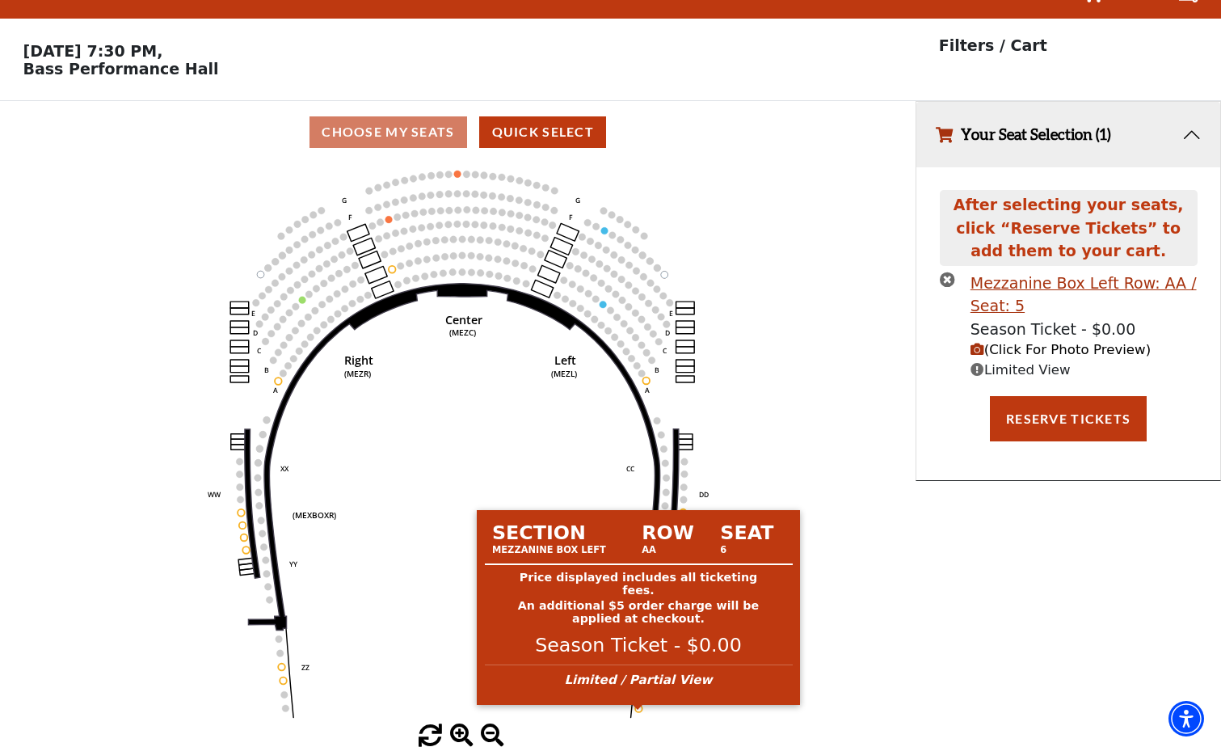
click at [638, 711] on circle at bounding box center [638, 707] width 7 height 7
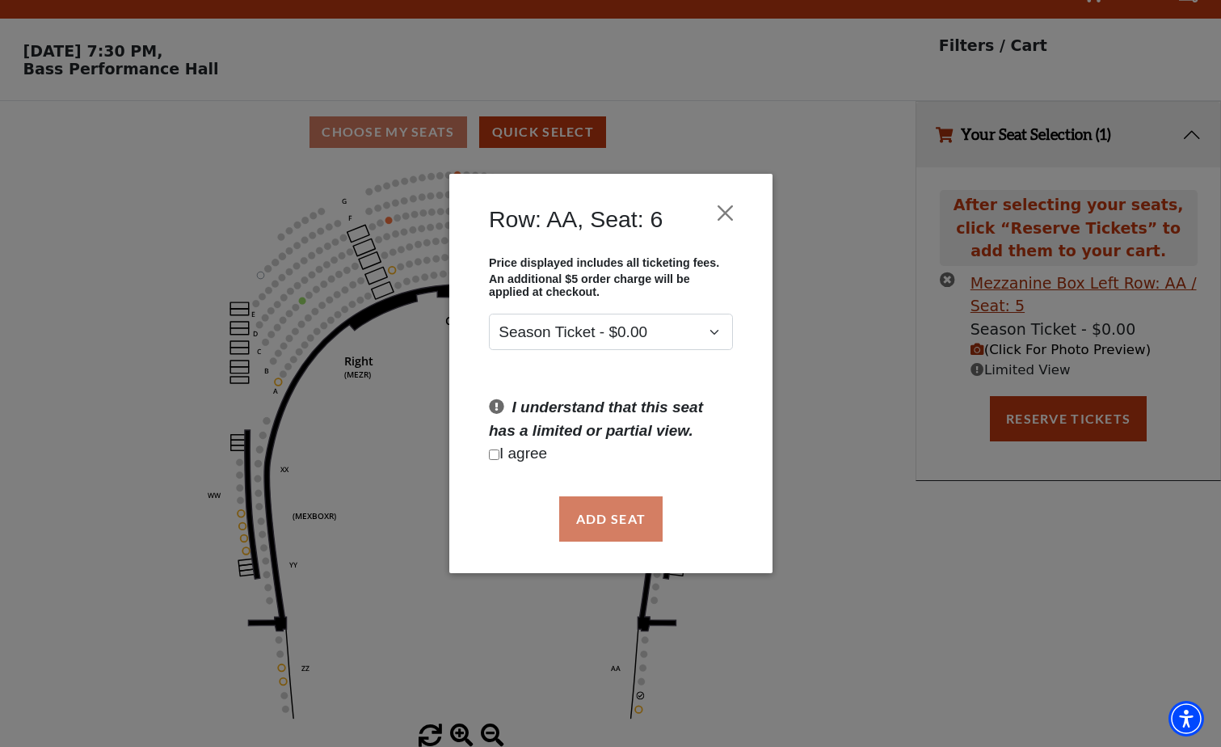
click at [494, 450] on input "Checkbox field" at bounding box center [494, 454] width 11 height 11
checkbox input "true"
click at [625, 528] on button "Add Seat" at bounding box center [609, 518] width 103 height 45
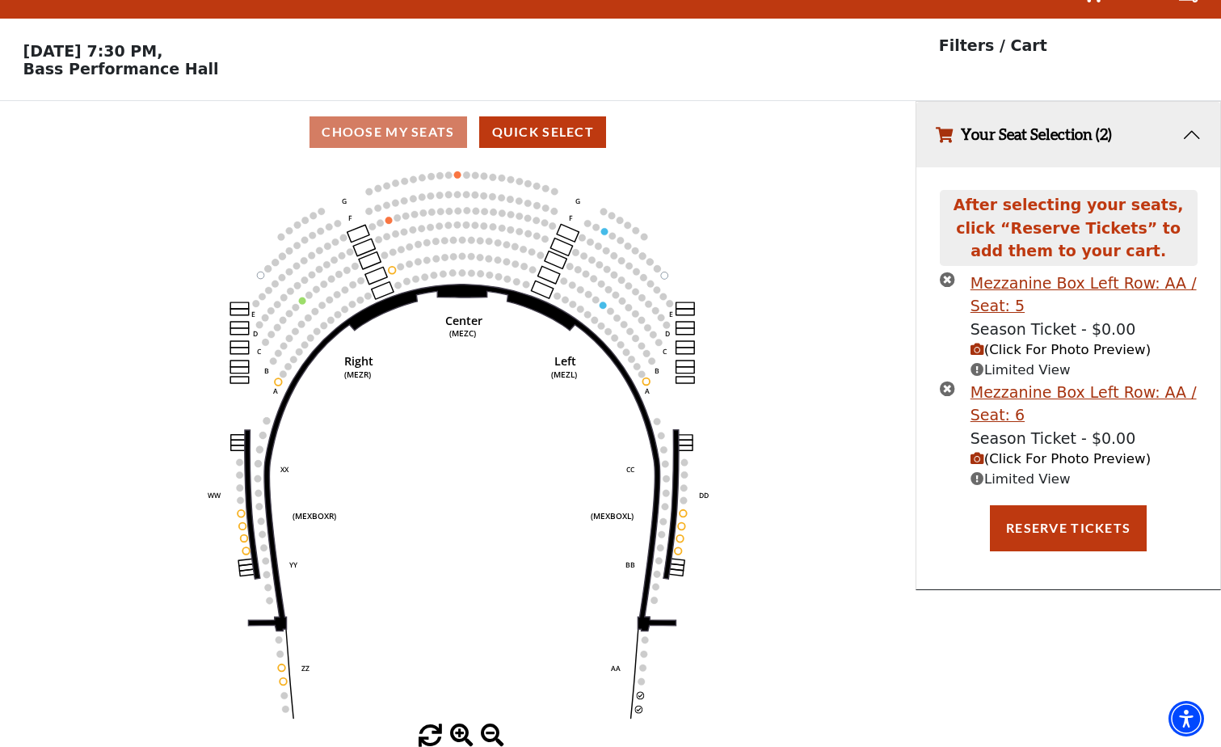
scroll to position [0, 0]
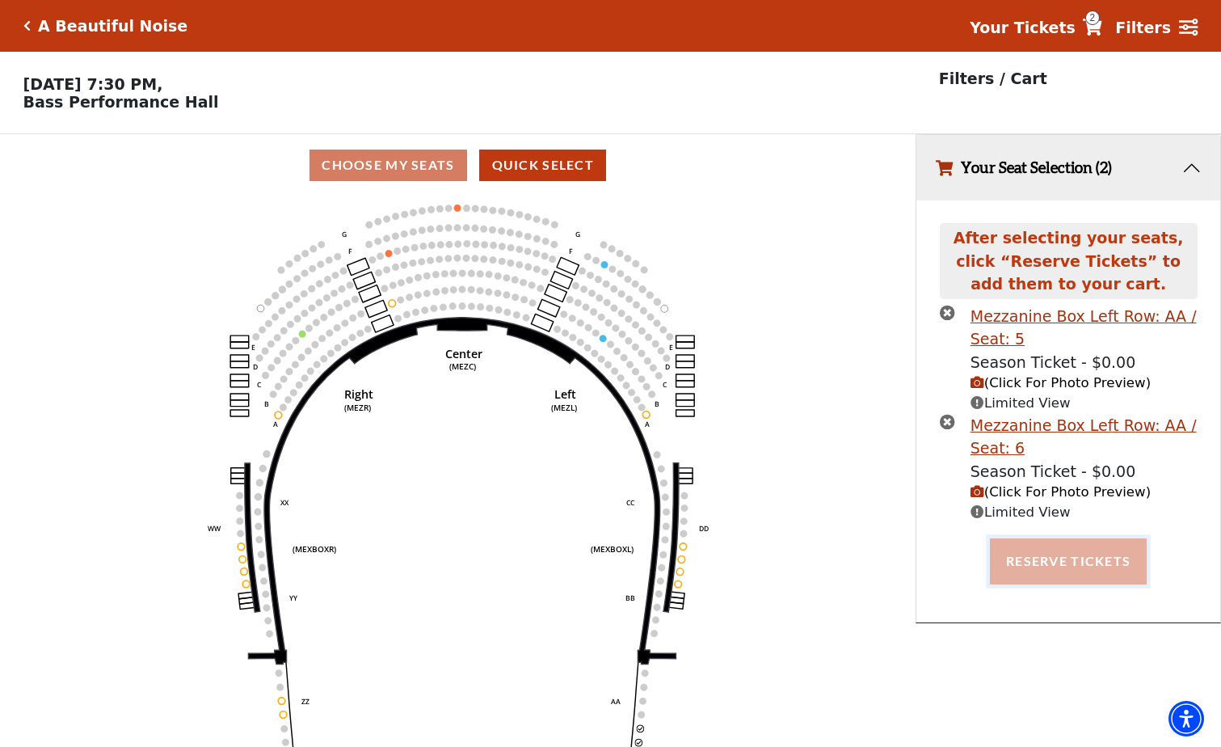
click at [1091, 550] on button "Reserve Tickets" at bounding box center [1068, 560] width 157 height 45
click at [1086, 560] on div "Reserving Seats ..." at bounding box center [1068, 560] width 280 height 45
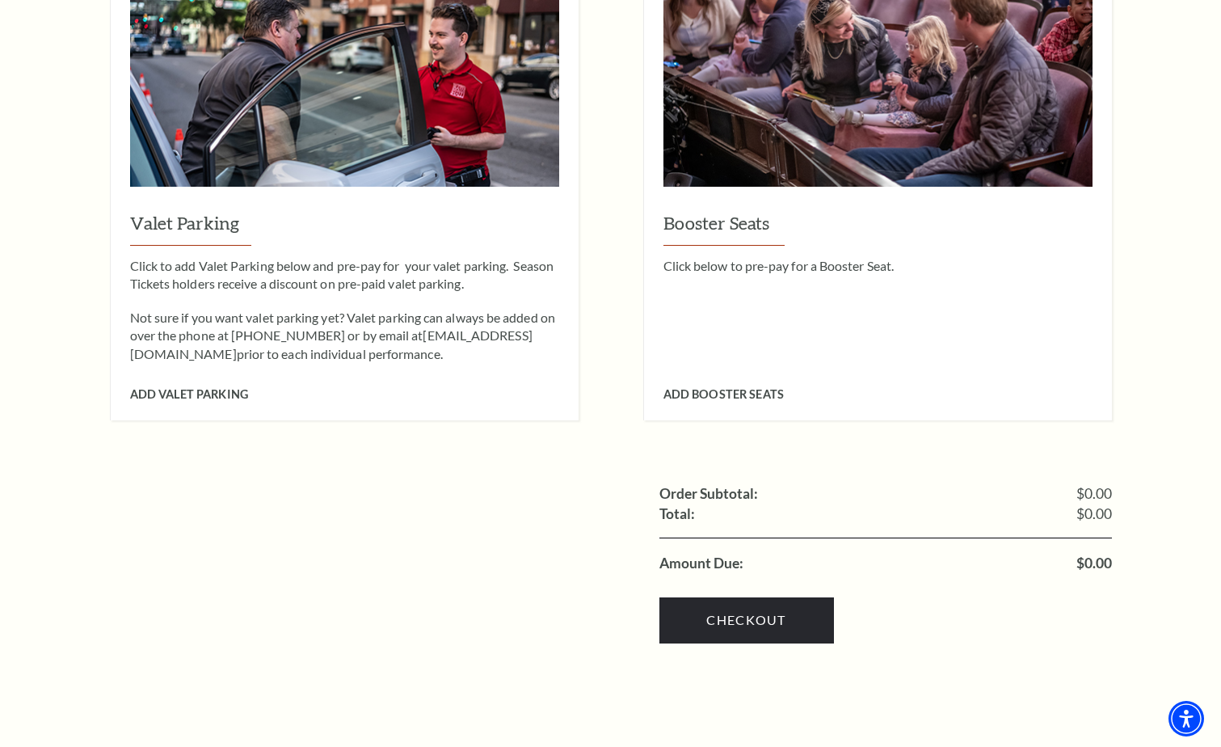
scroll to position [1453, 0]
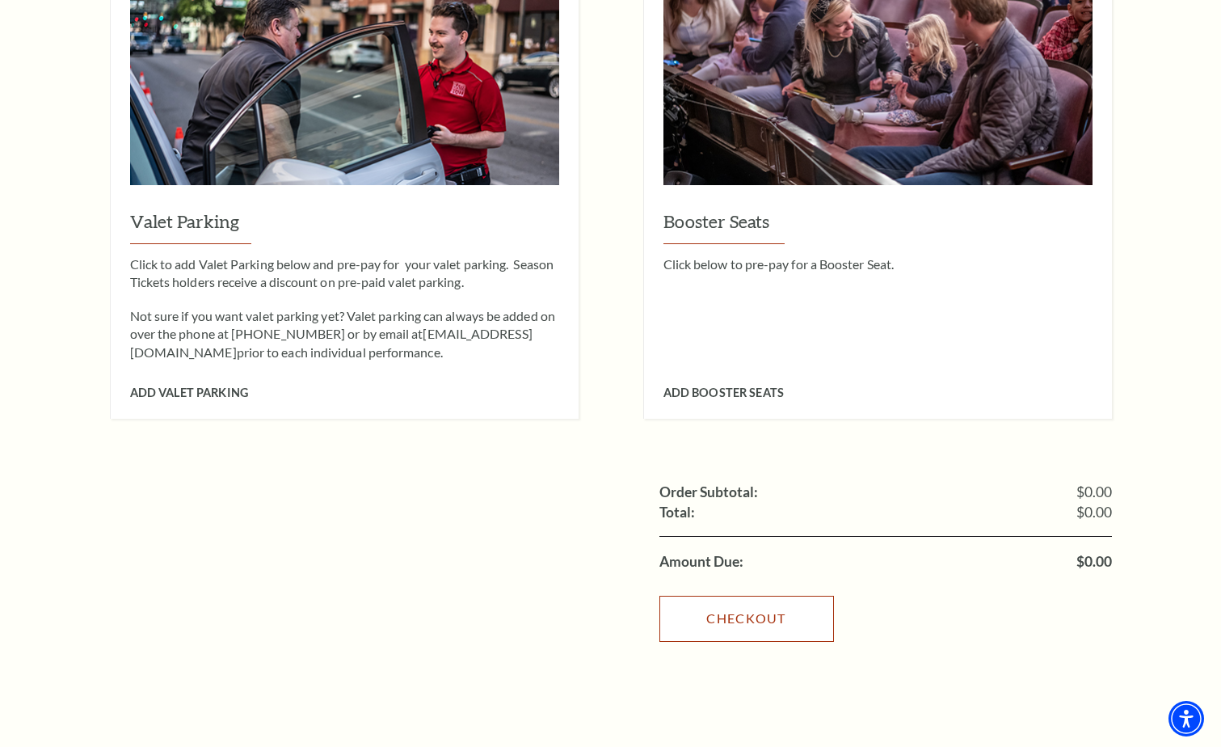
click at [727, 595] on link "Checkout" at bounding box center [746, 617] width 175 height 45
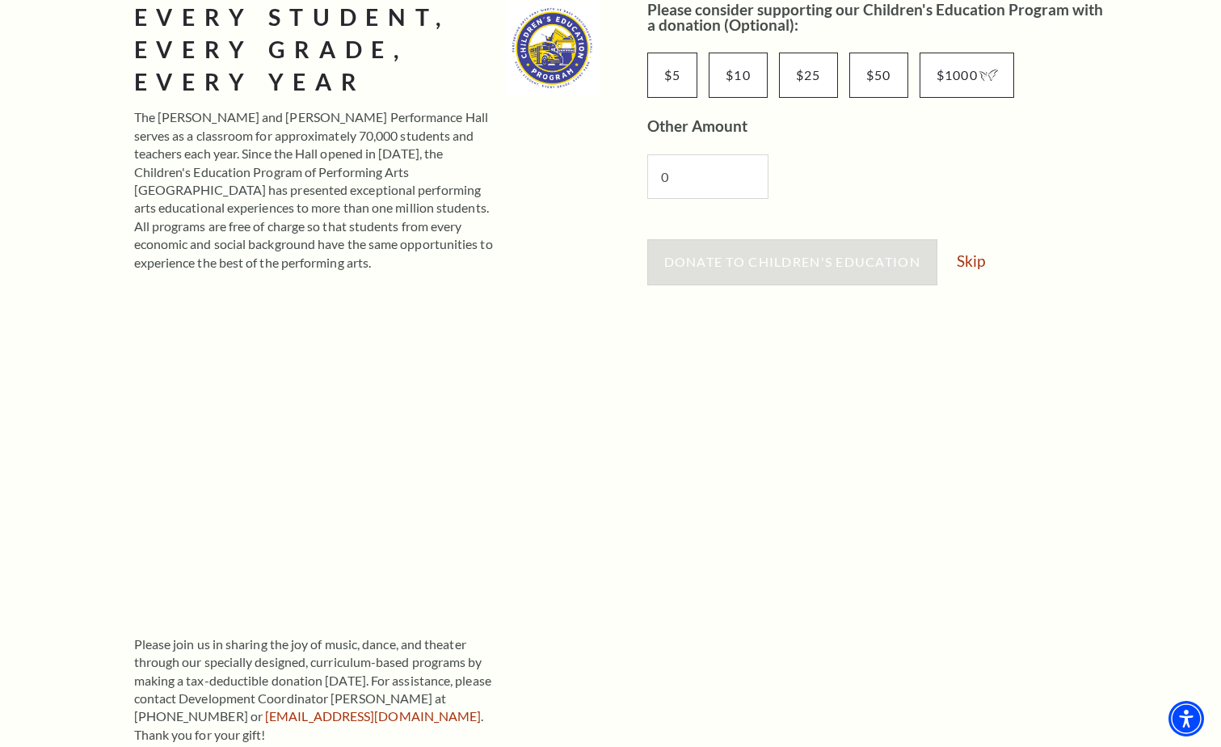
scroll to position [485, 0]
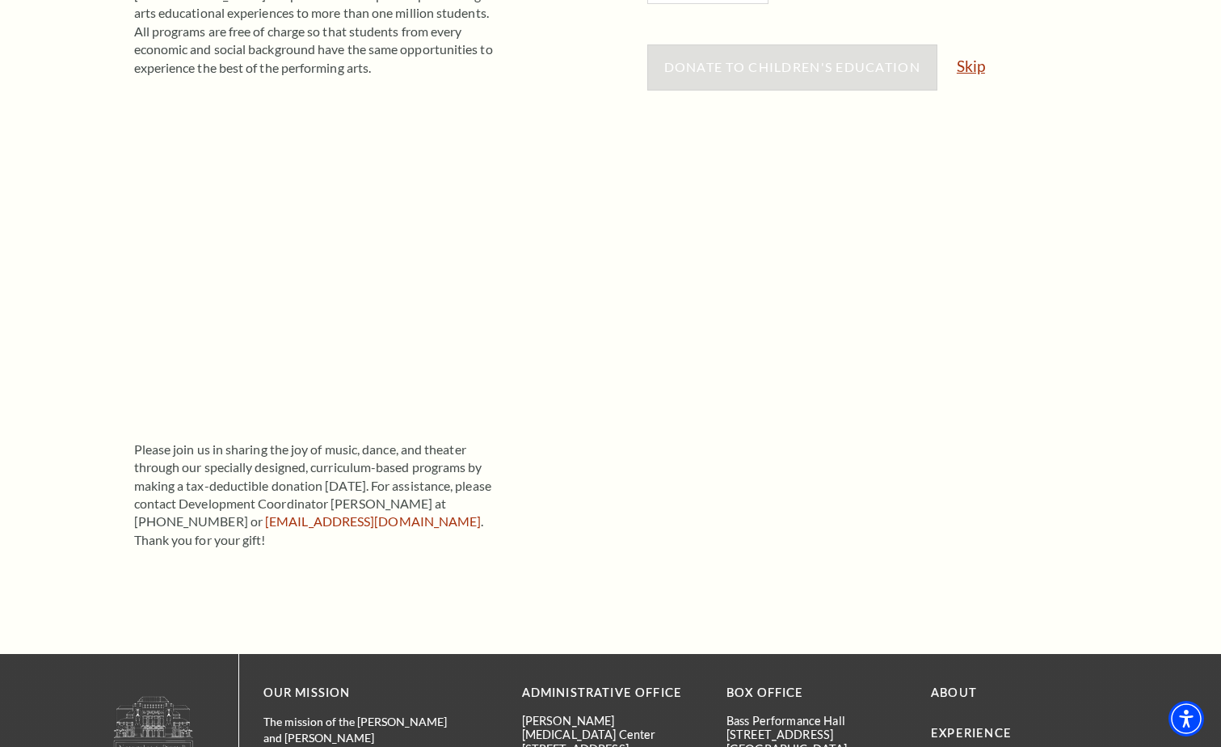
click at [969, 71] on link "Skip" at bounding box center [971, 65] width 28 height 15
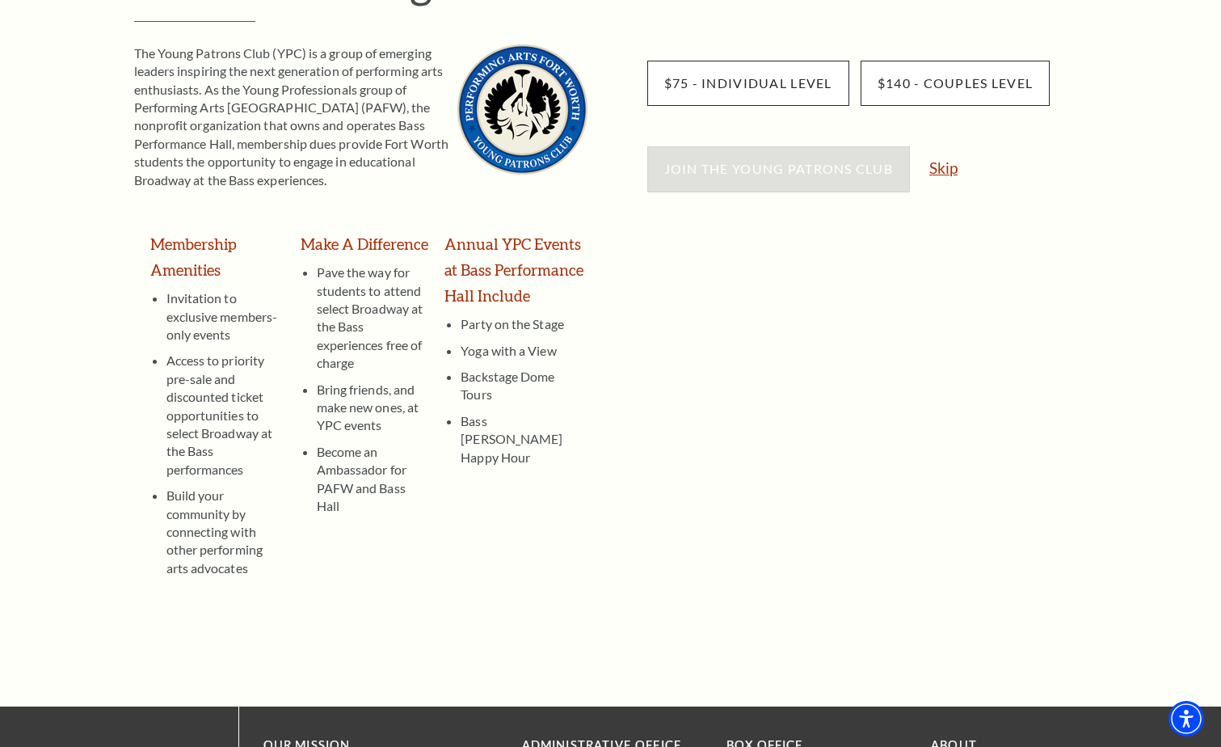
scroll to position [246, 0]
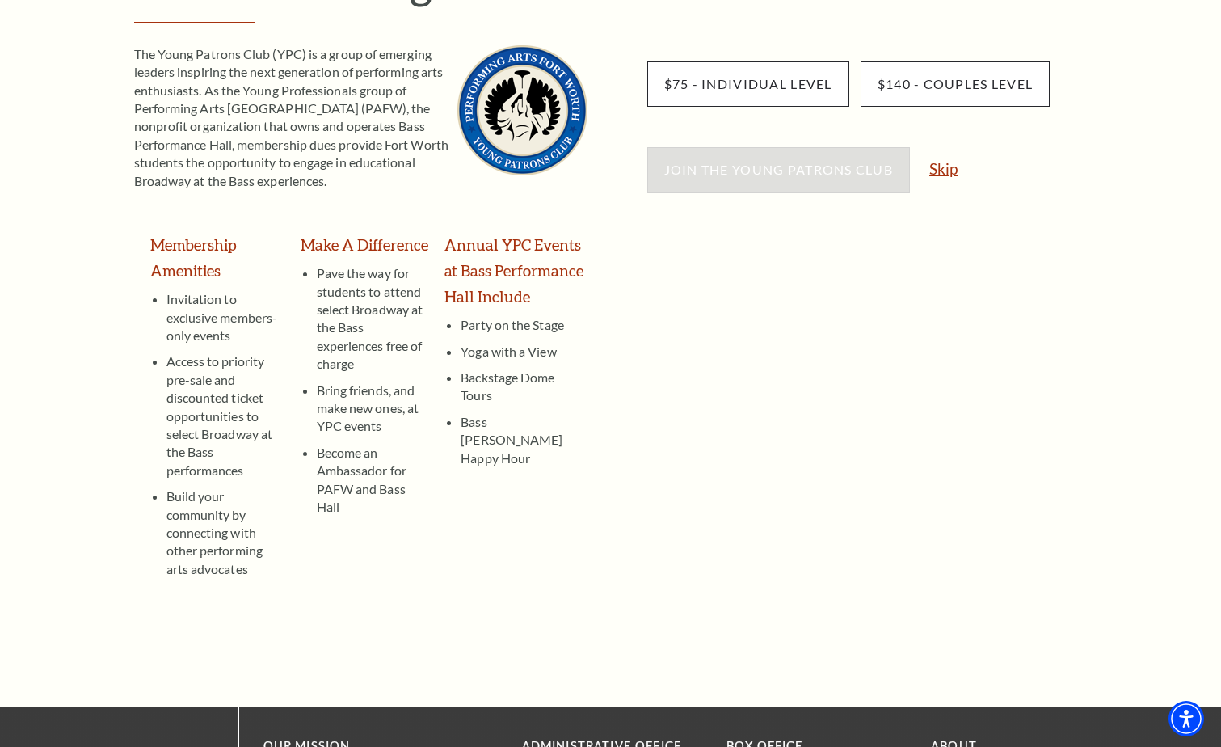
click at [948, 167] on link "Skip" at bounding box center [943, 168] width 28 height 15
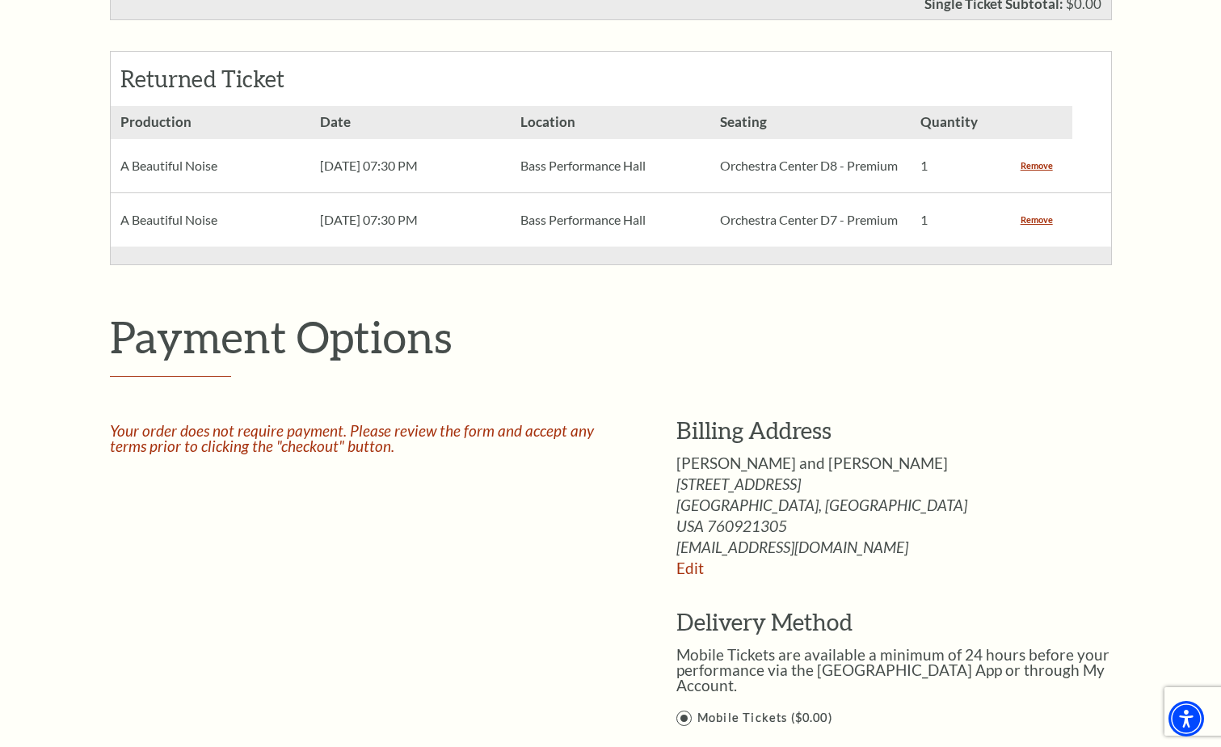
scroll to position [1212, 0]
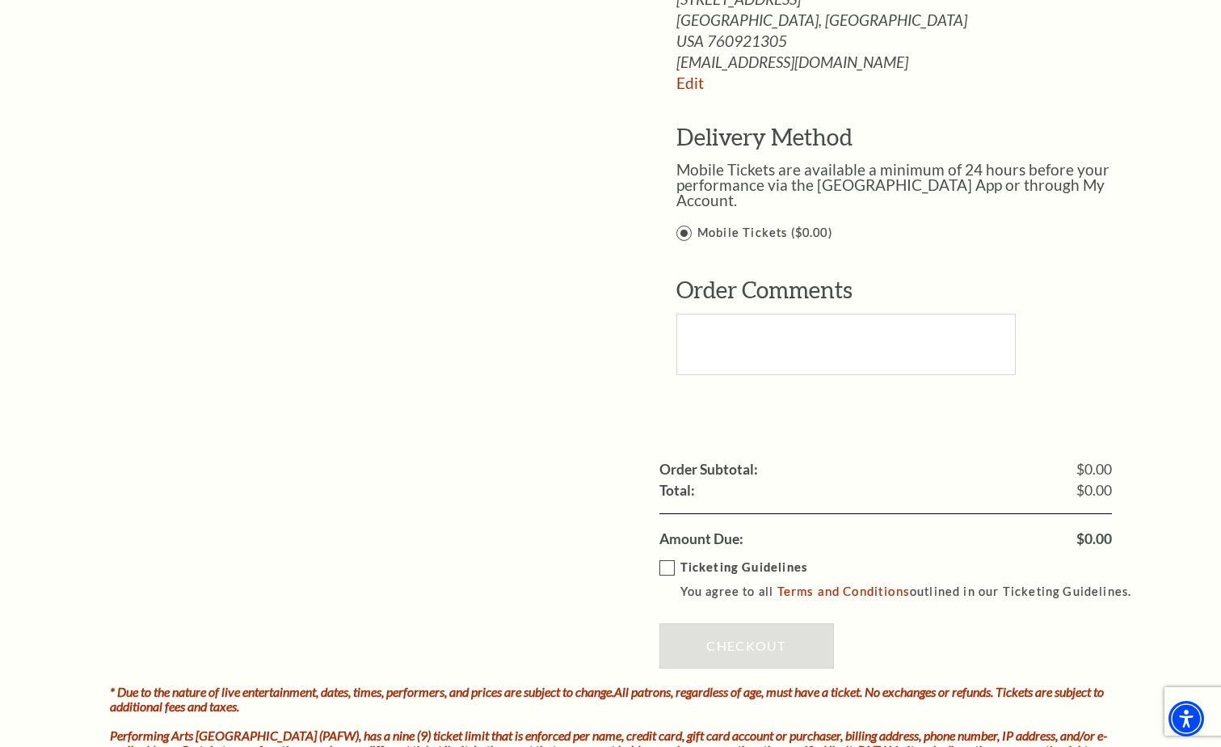
click at [667, 557] on label "Ticketing Guidelines You agree to all Terms and Conditions outlined in our Tick…" at bounding box center [902, 579] width 487 height 44
click at [0, 0] on input "Ticketing Guidelines You agree to all Terms and Conditions outlined in our Tick…" at bounding box center [0, 0] width 0 height 0
click at [727, 640] on link "Checkout" at bounding box center [746, 645] width 175 height 45
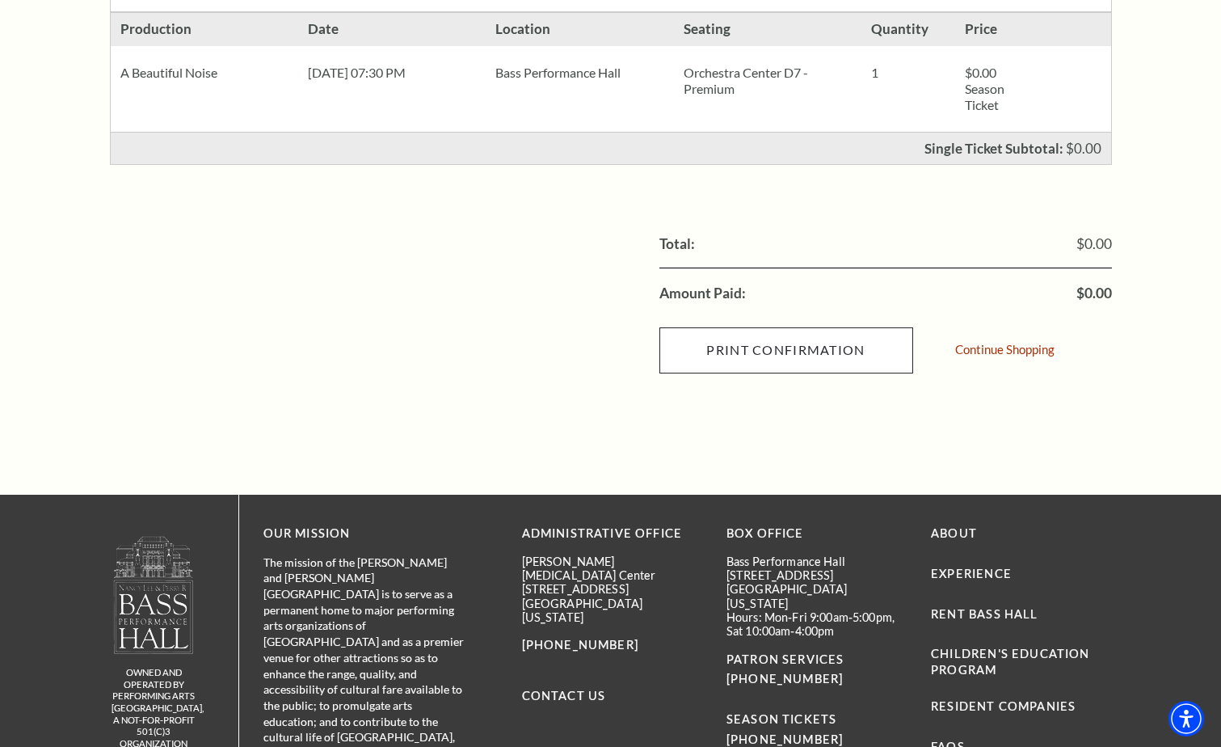
scroll to position [723, 0]
click at [820, 350] on input "Print Confirmation" at bounding box center [786, 348] width 254 height 45
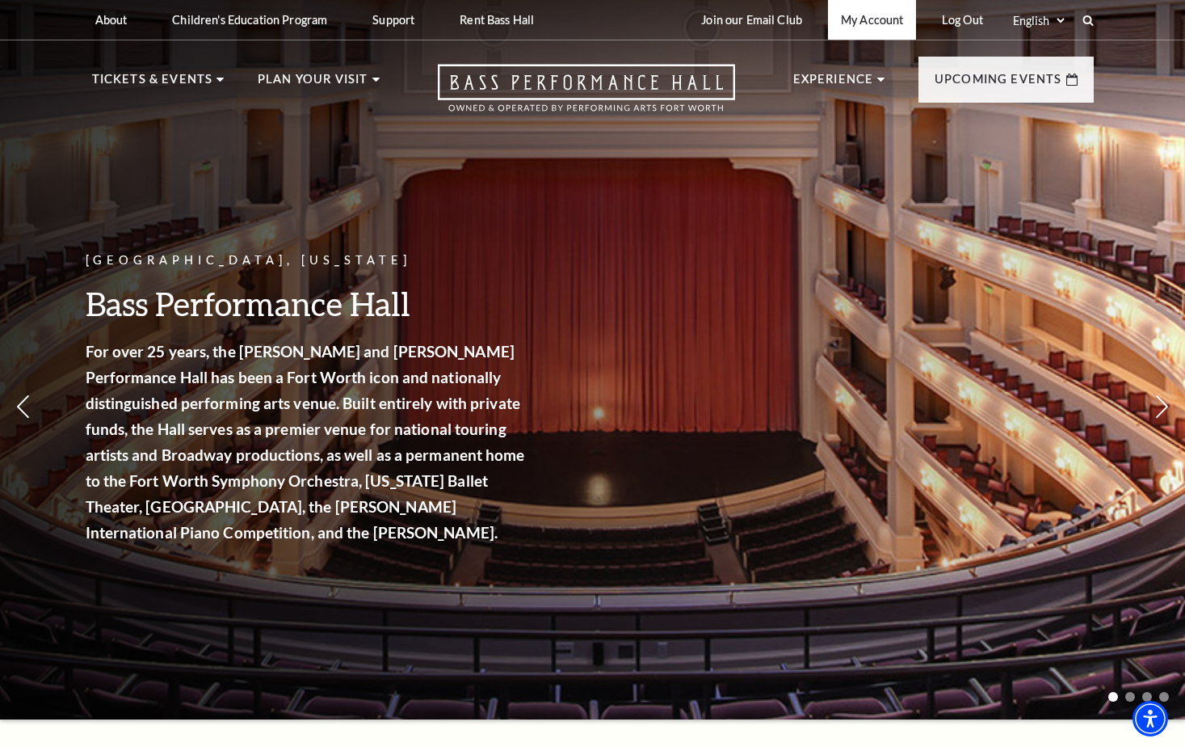
click at [867, 7] on link "My Account" at bounding box center [872, 20] width 88 height 40
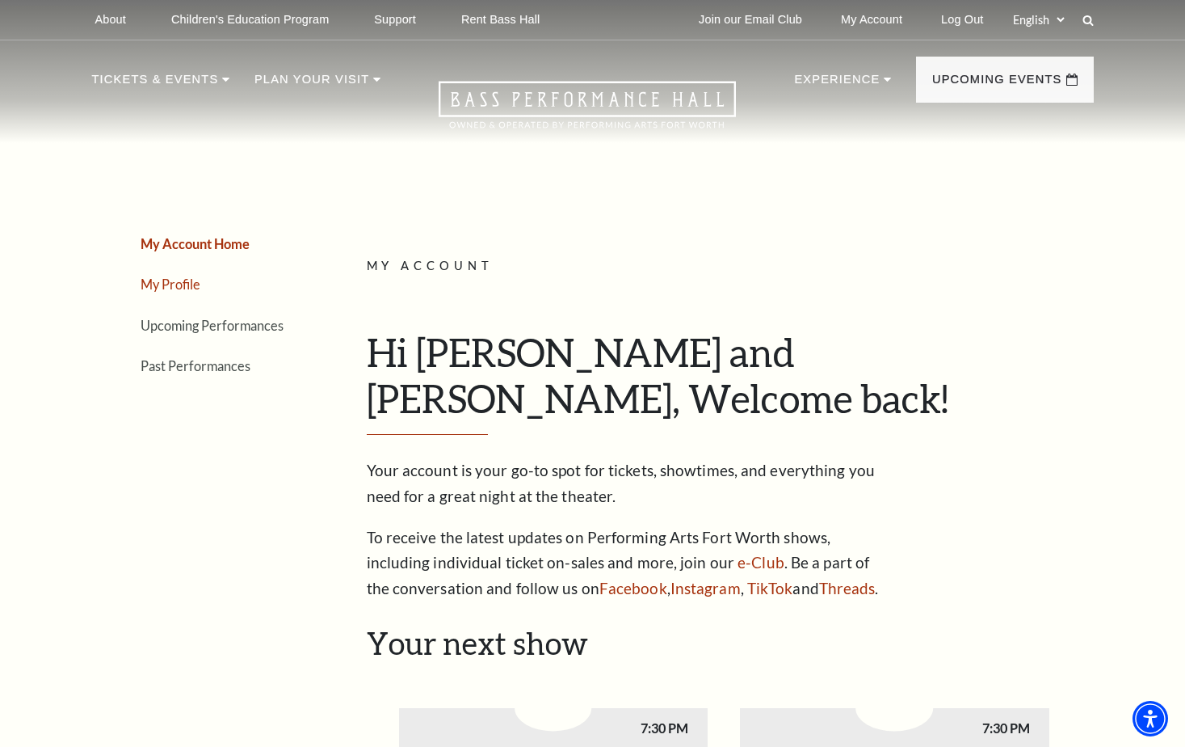
click at [178, 284] on link "My Profile" at bounding box center [171, 283] width 60 height 15
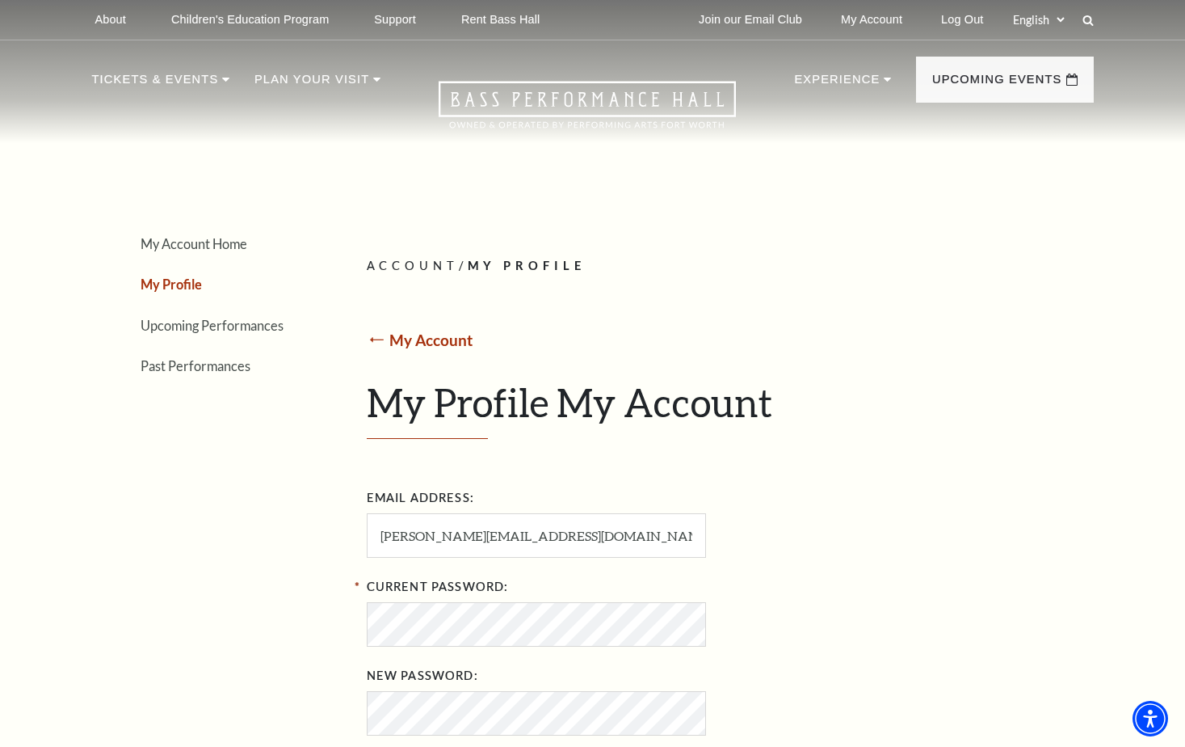
click at [435, 334] on link "My Account" at bounding box center [430, 339] width 83 height 19
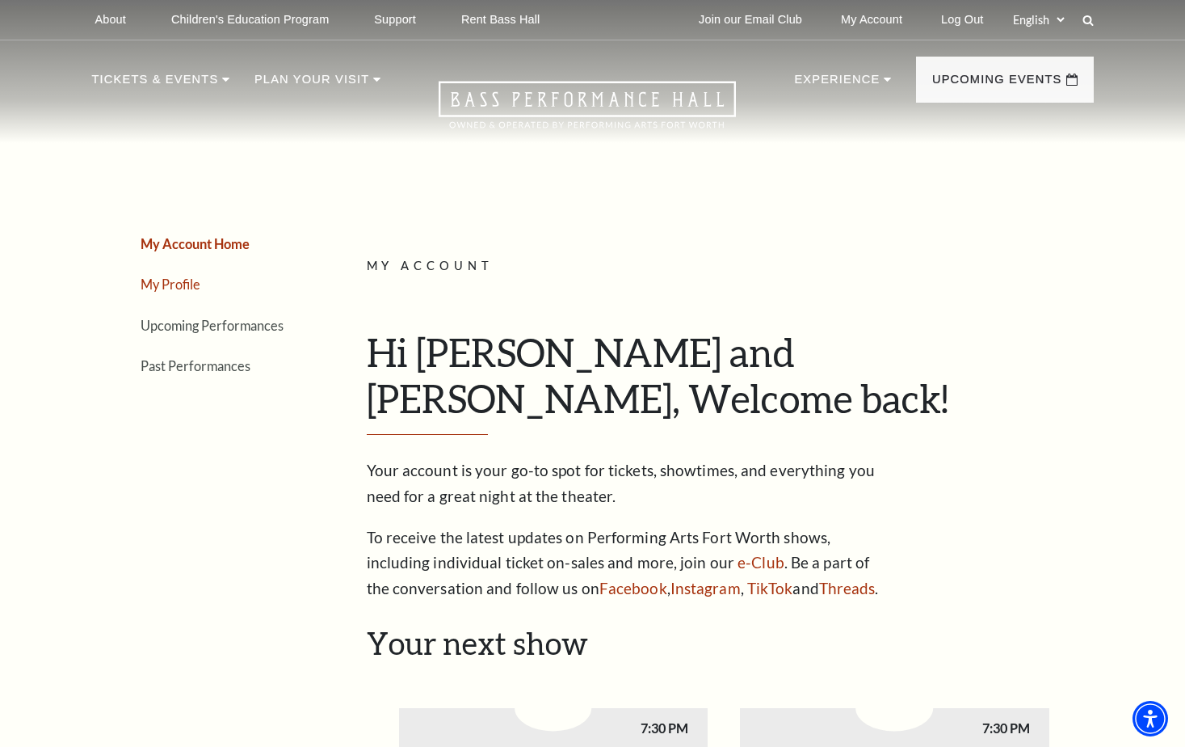
click at [177, 280] on link "My Profile" at bounding box center [171, 283] width 60 height 15
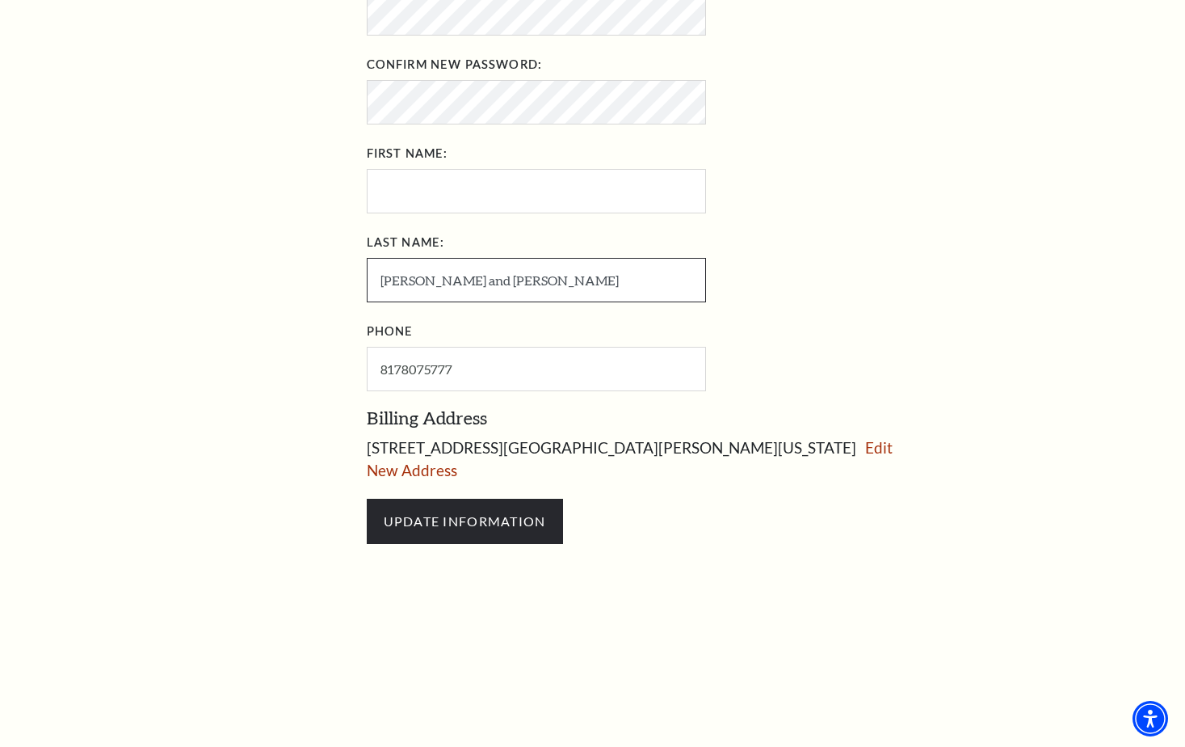
click at [525, 306] on div "Current Password: New Password: Confirm New Password: First Name: Last Name: [P…" at bounding box center [629, 132] width 525 height 516
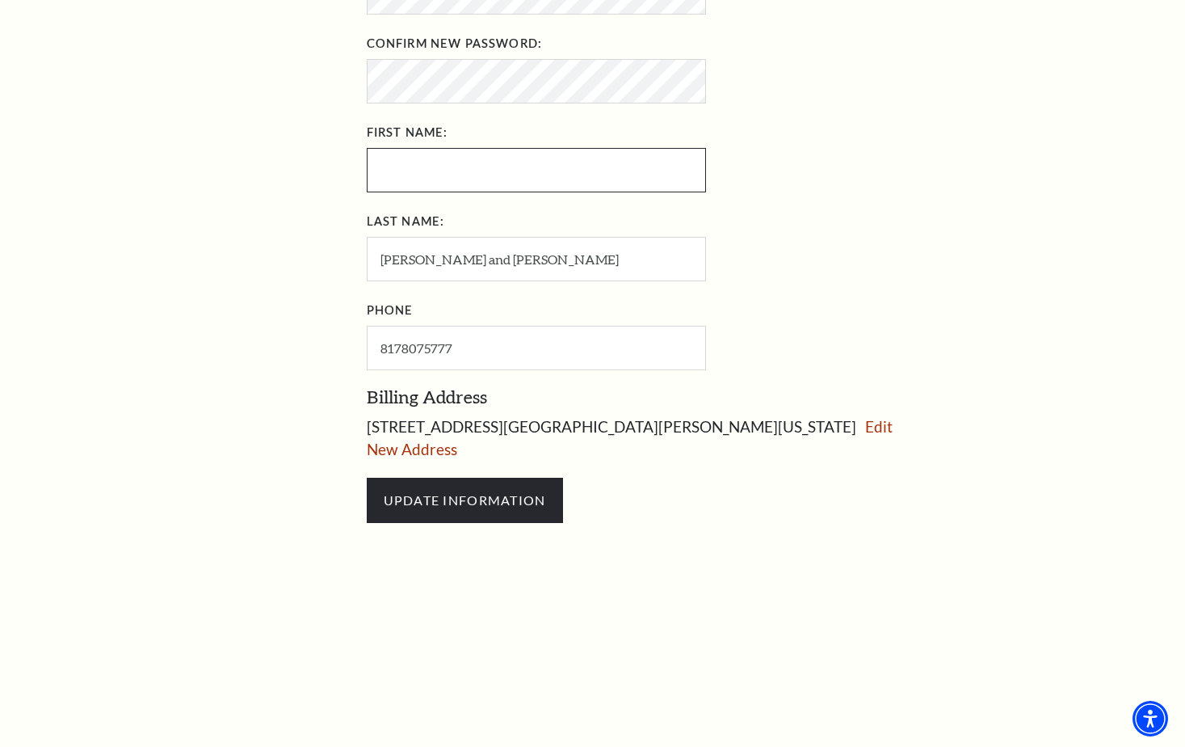
scroll to position [721, 0]
click at [503, 174] on input "First Name:" at bounding box center [536, 169] width 339 height 44
type input "[PERSON_NAME]"
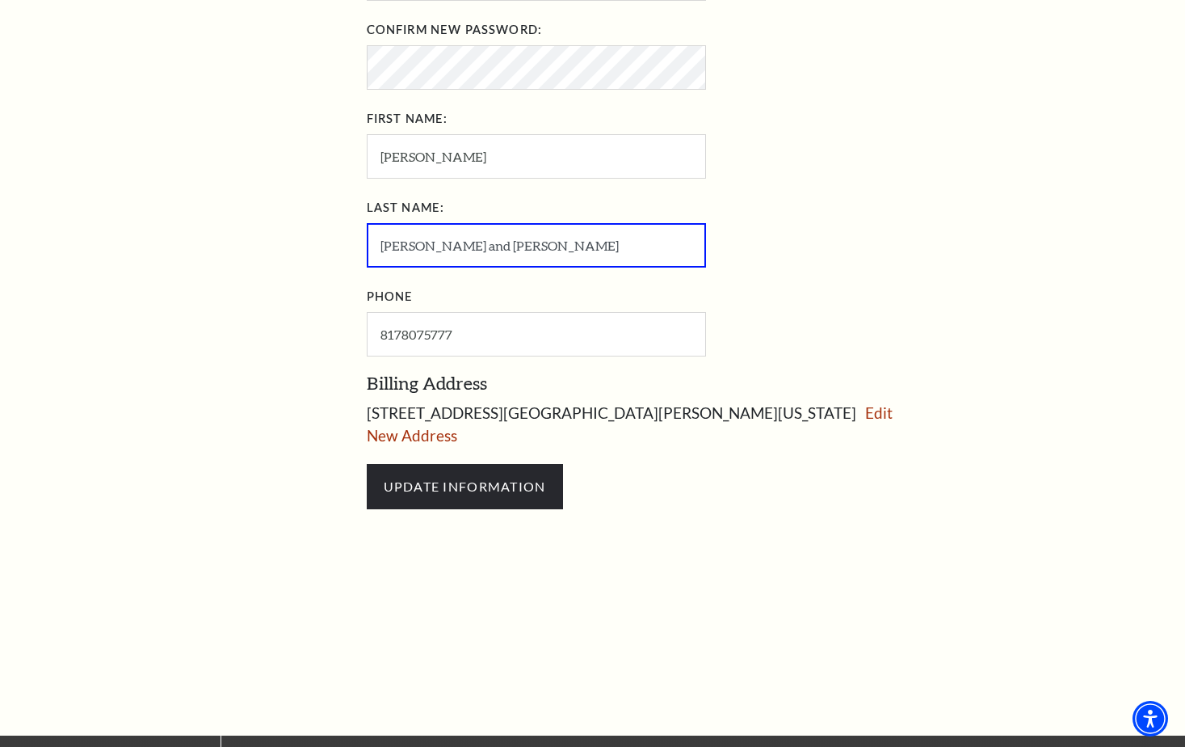
scroll to position [709, 0]
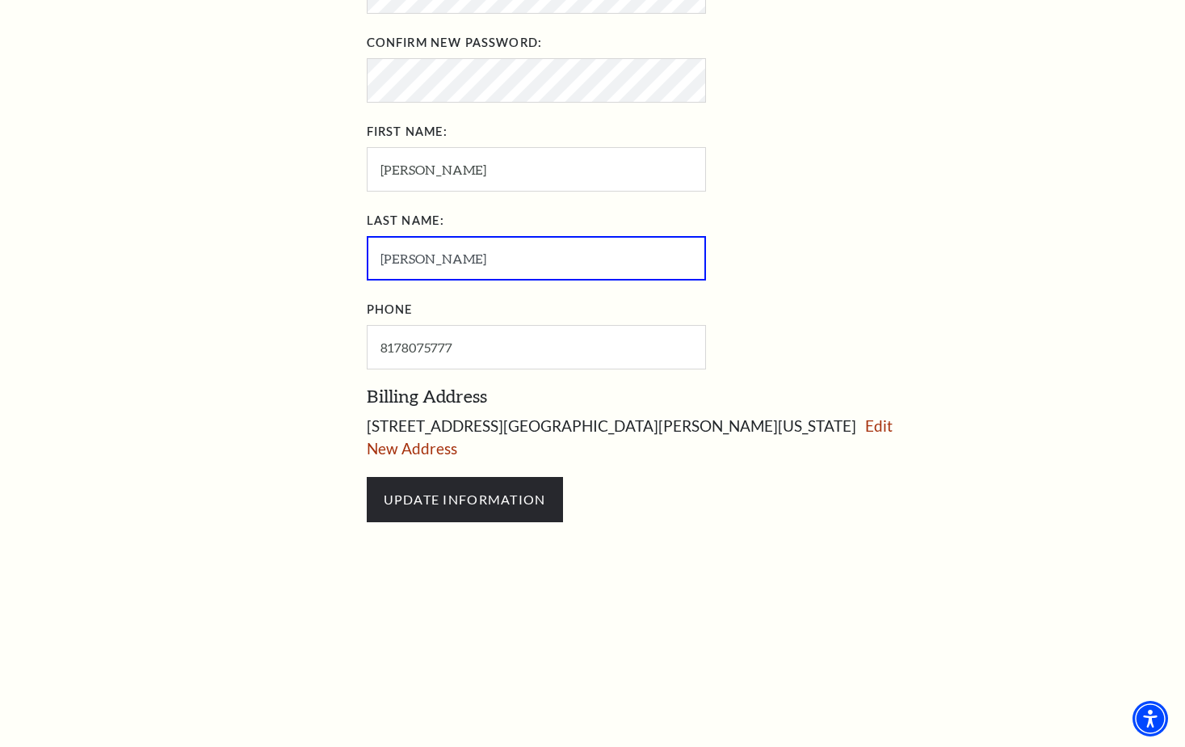
type input "[PERSON_NAME]"
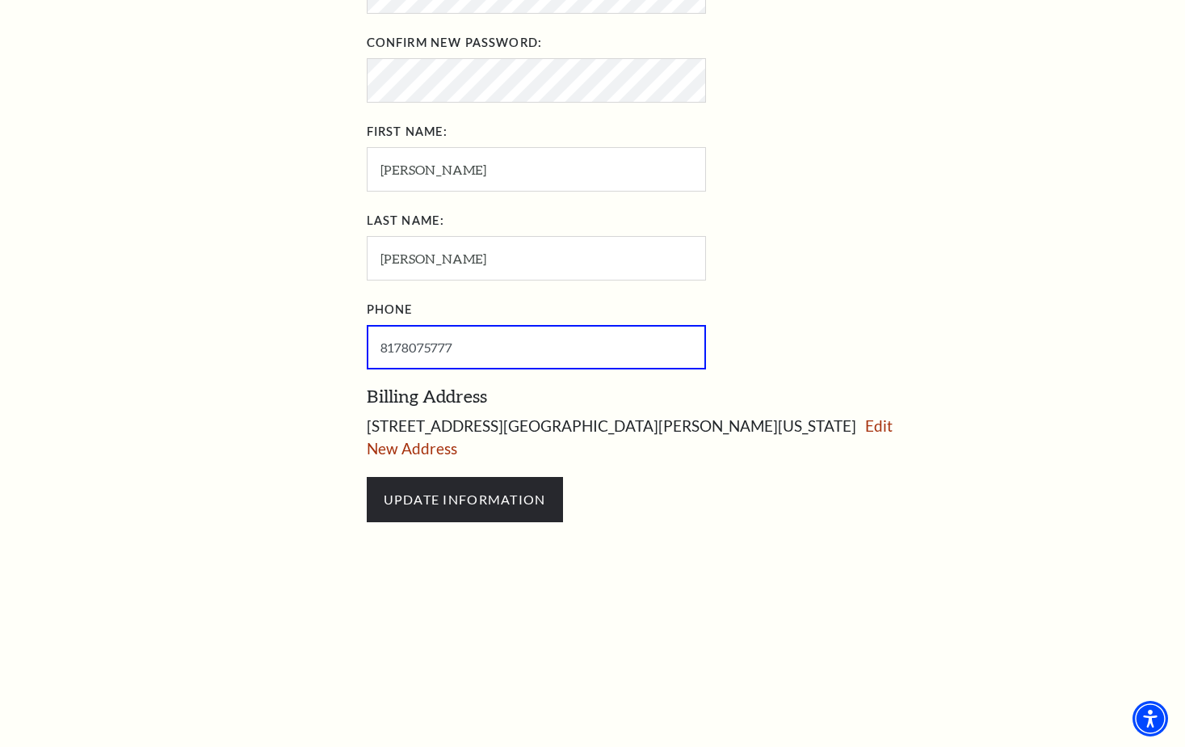
type input "[PHONE_NUMBER]"
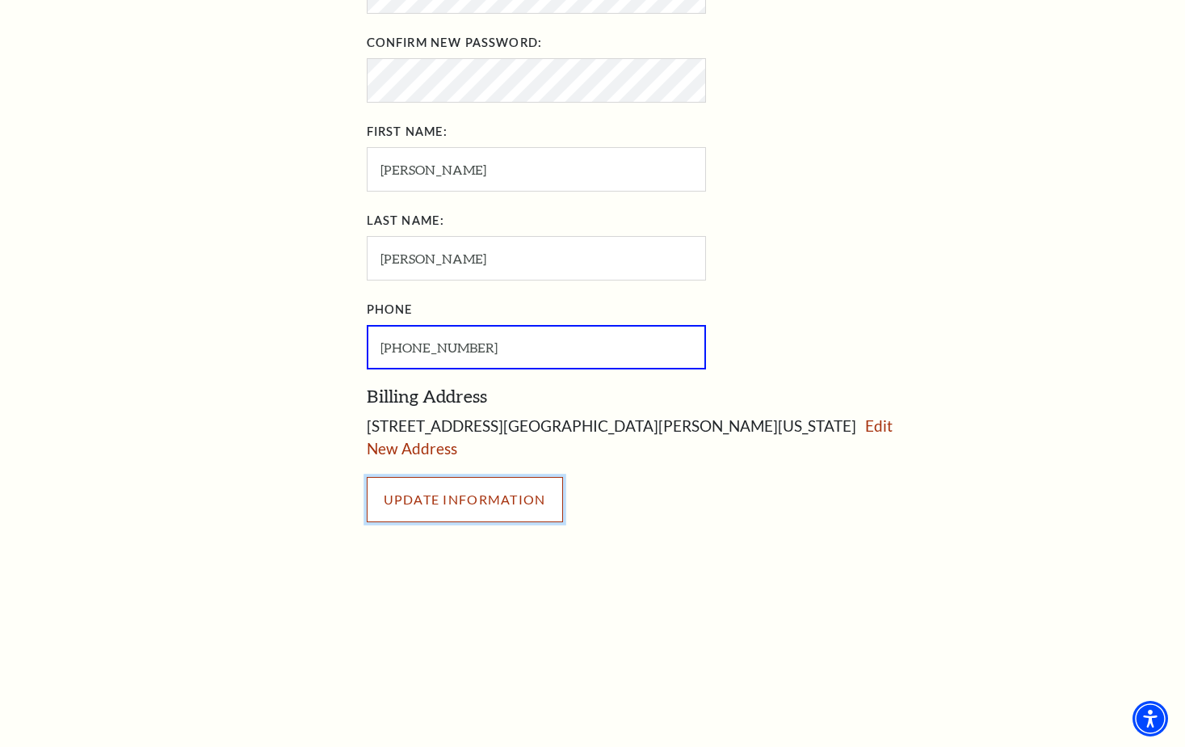
click at [472, 486] on input "UPDATE INFORMATION" at bounding box center [465, 499] width 196 height 45
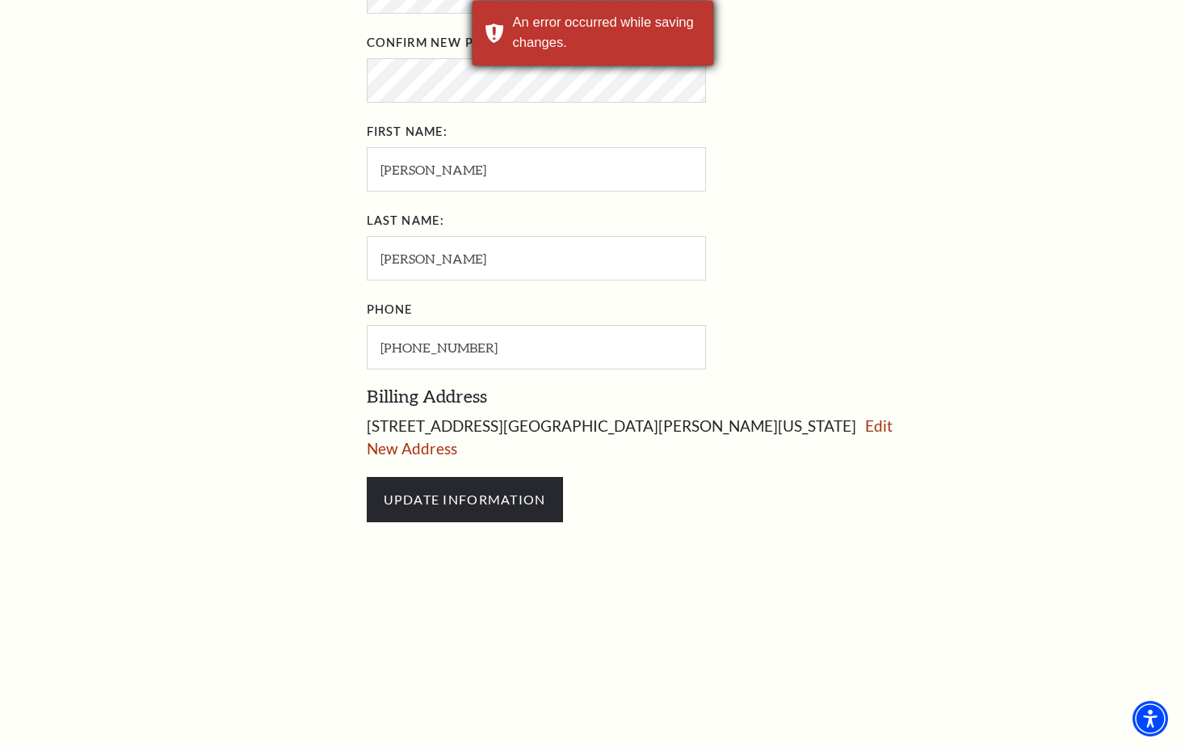
click at [606, 41] on div "An error occurred while saving changes." at bounding box center [607, 33] width 188 height 40
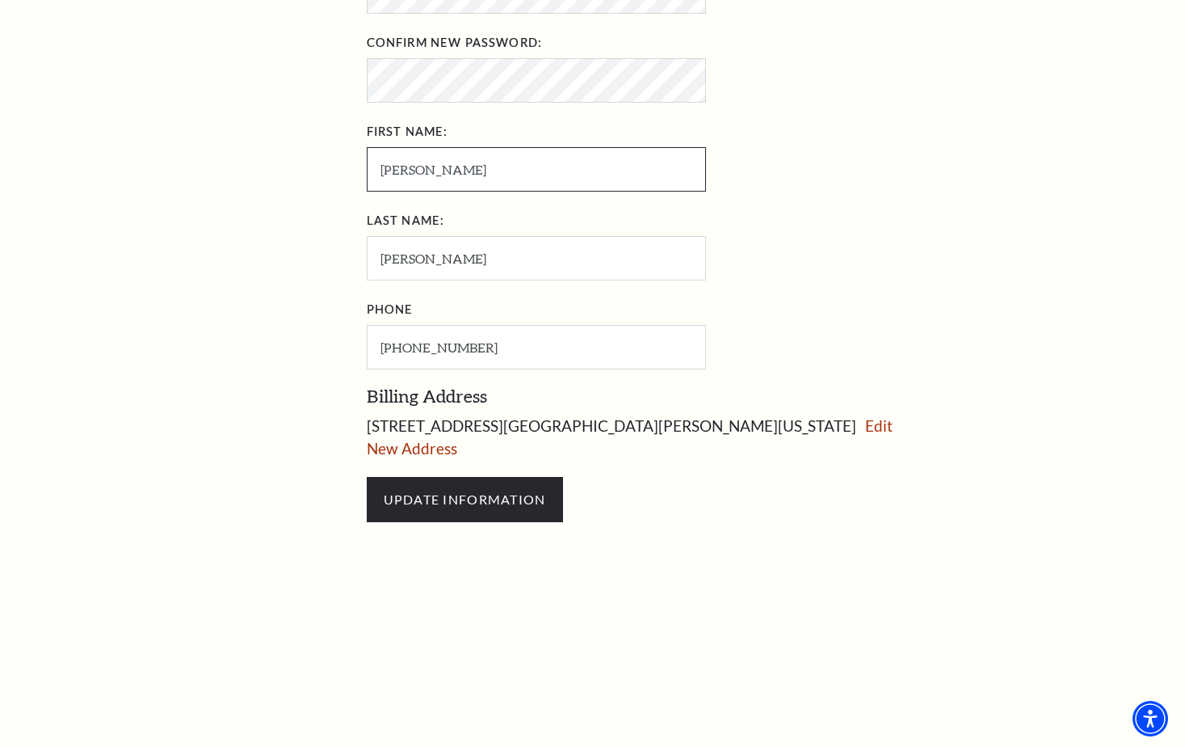
click at [463, 179] on input "[PERSON_NAME]" at bounding box center [536, 169] width 339 height 44
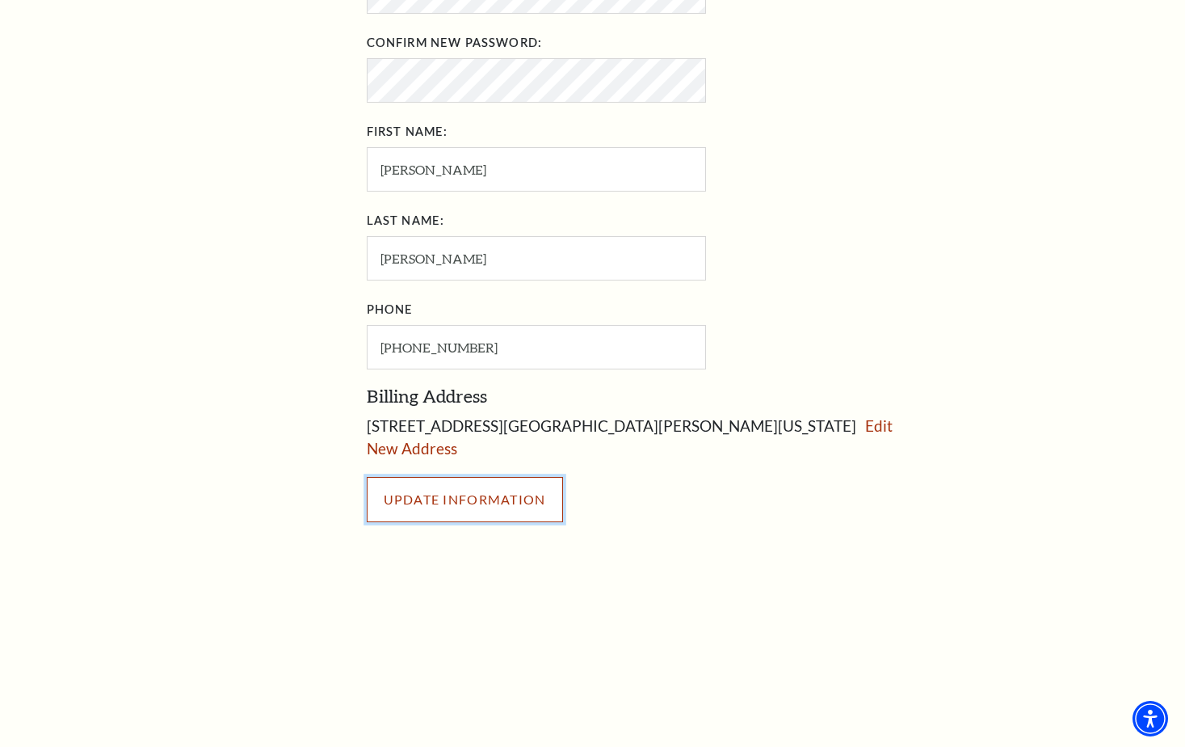
click at [456, 513] on input "UPDATE INFORMATION" at bounding box center [465, 499] width 196 height 45
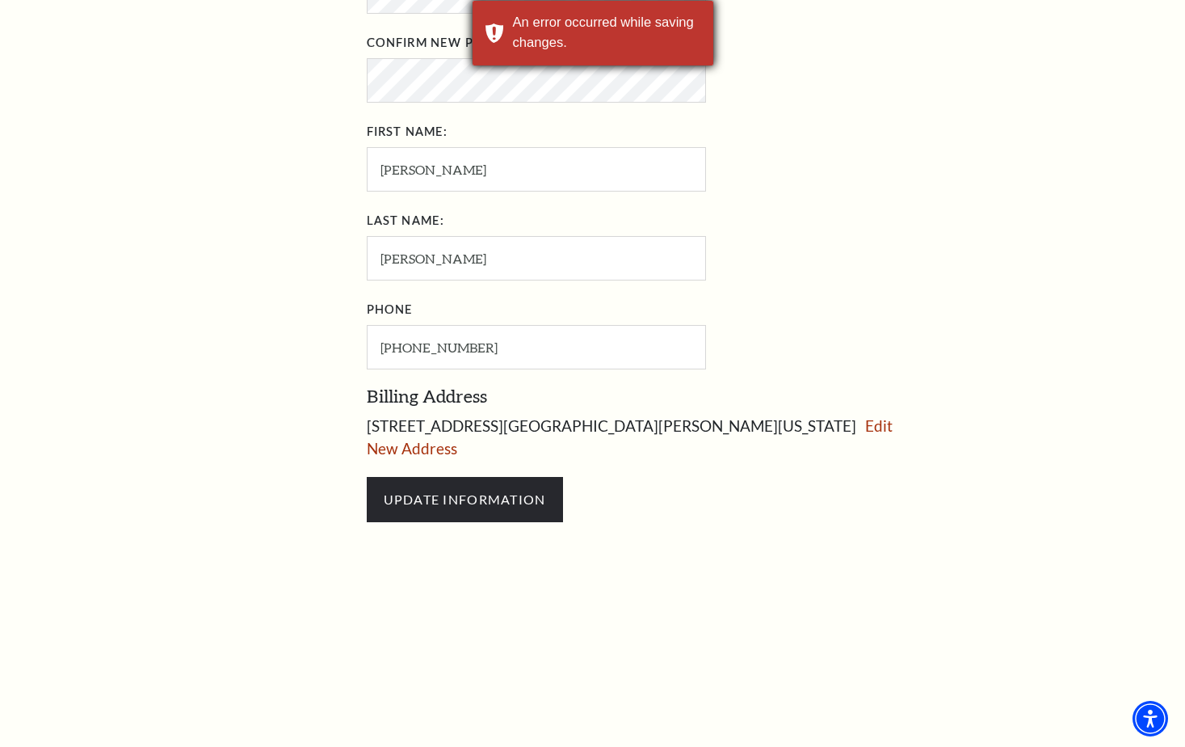
click at [597, 25] on div "An error occurred while saving changes." at bounding box center [607, 33] width 188 height 40
